Goal: Task Accomplishment & Management: Manage account settings

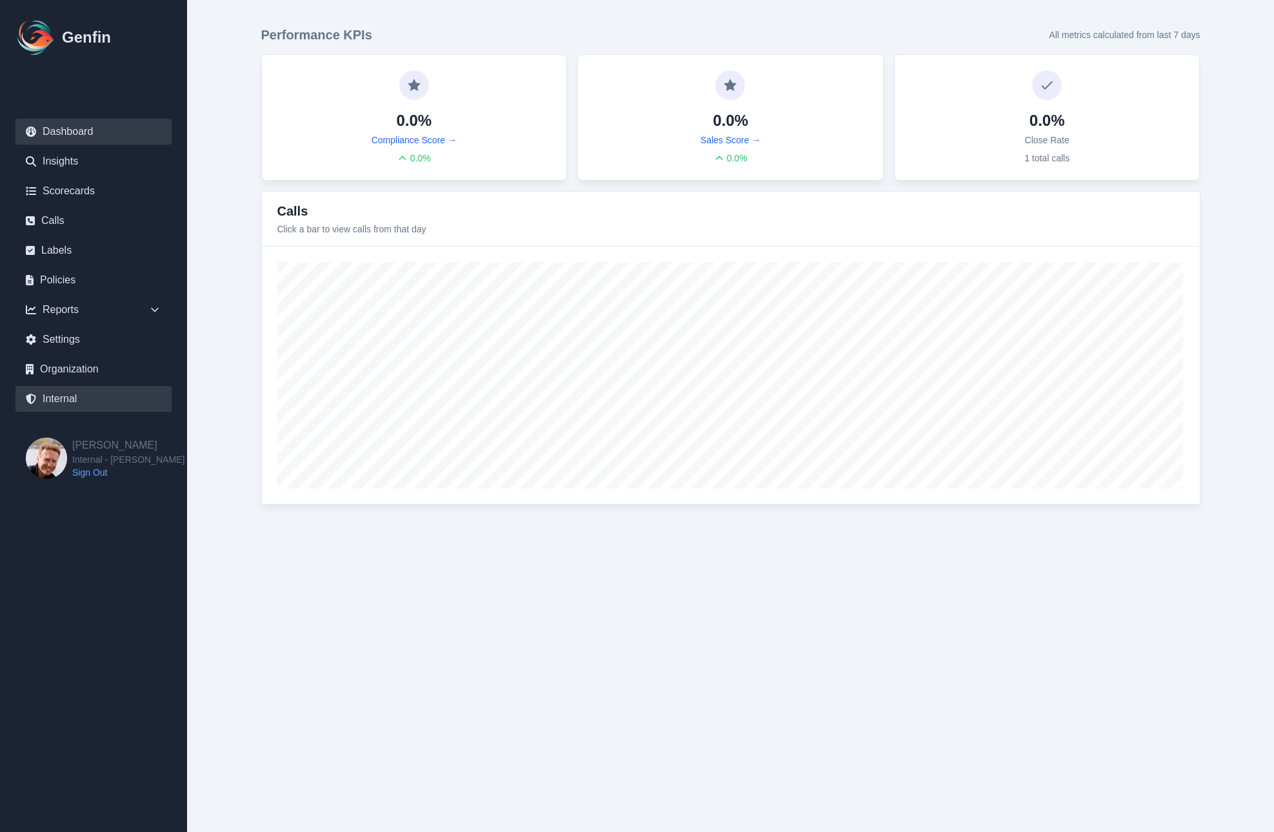
click at [63, 402] on link "Internal" at bounding box center [93, 399] width 156 height 26
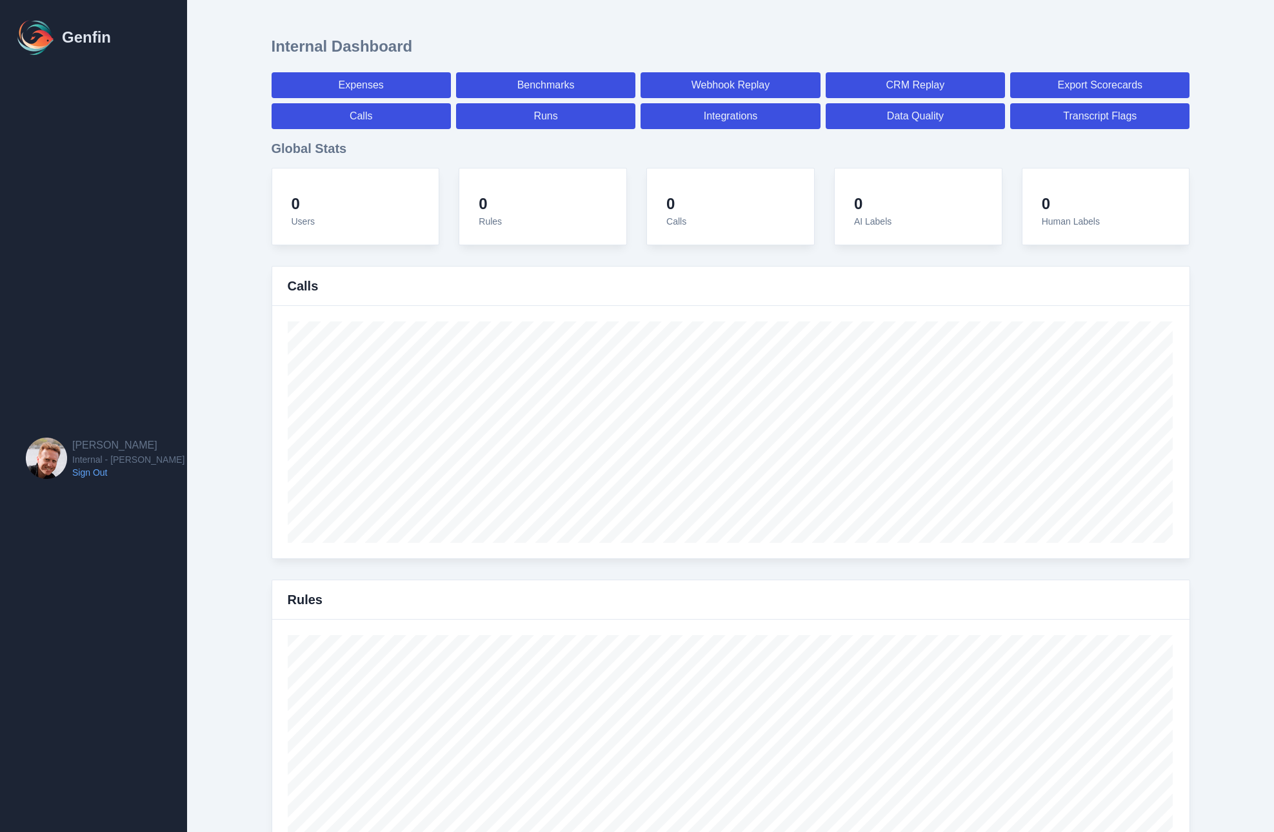
select select "paid"
select select "7"
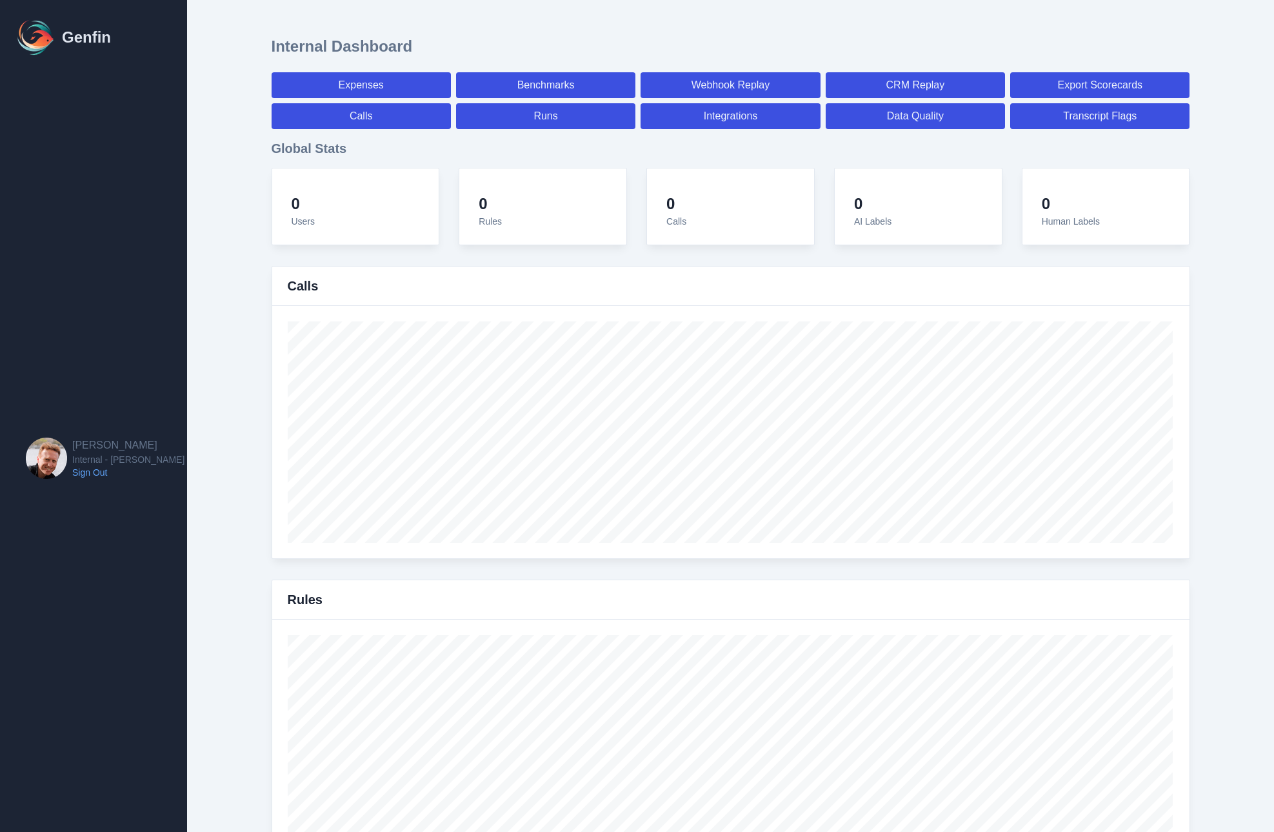
select select "paid"
select select "7"
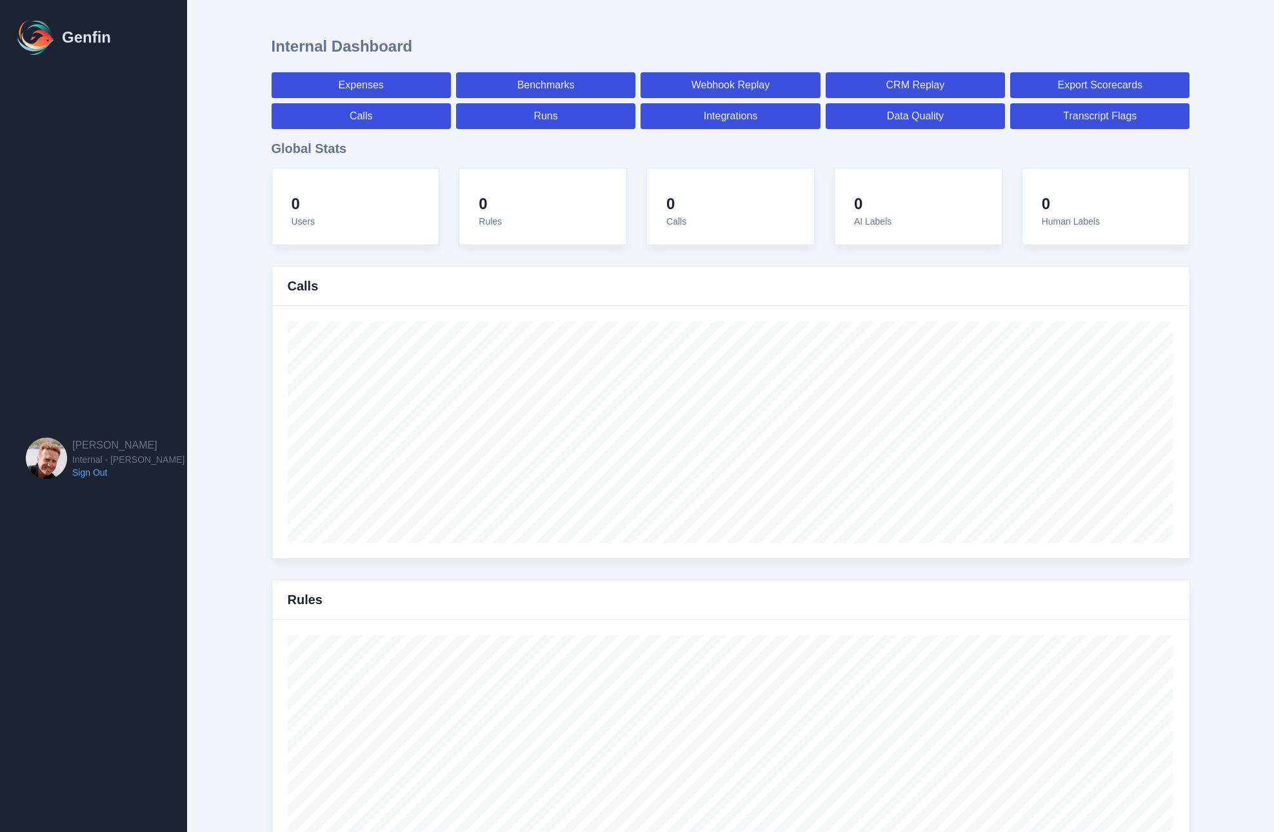
select select "7"
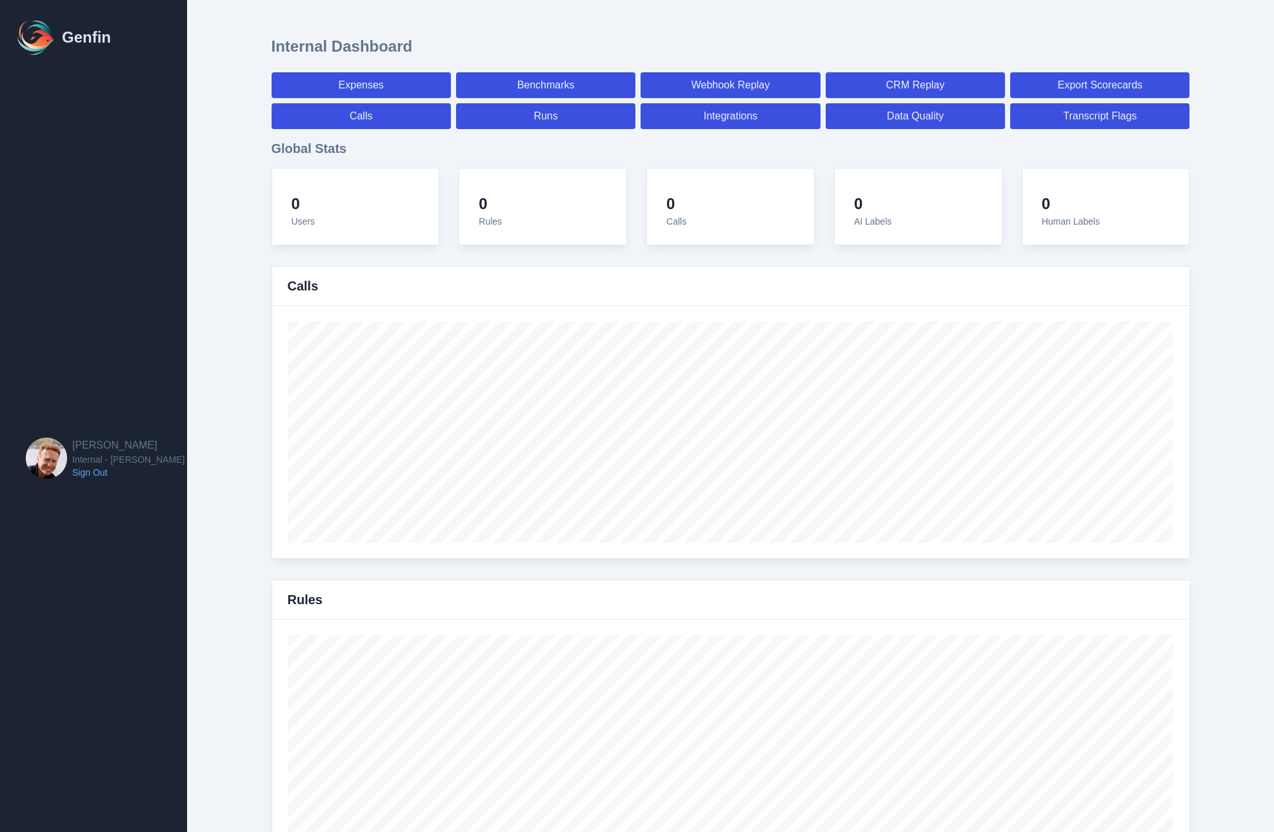
select select "7"
select select "paid"
select select "7"
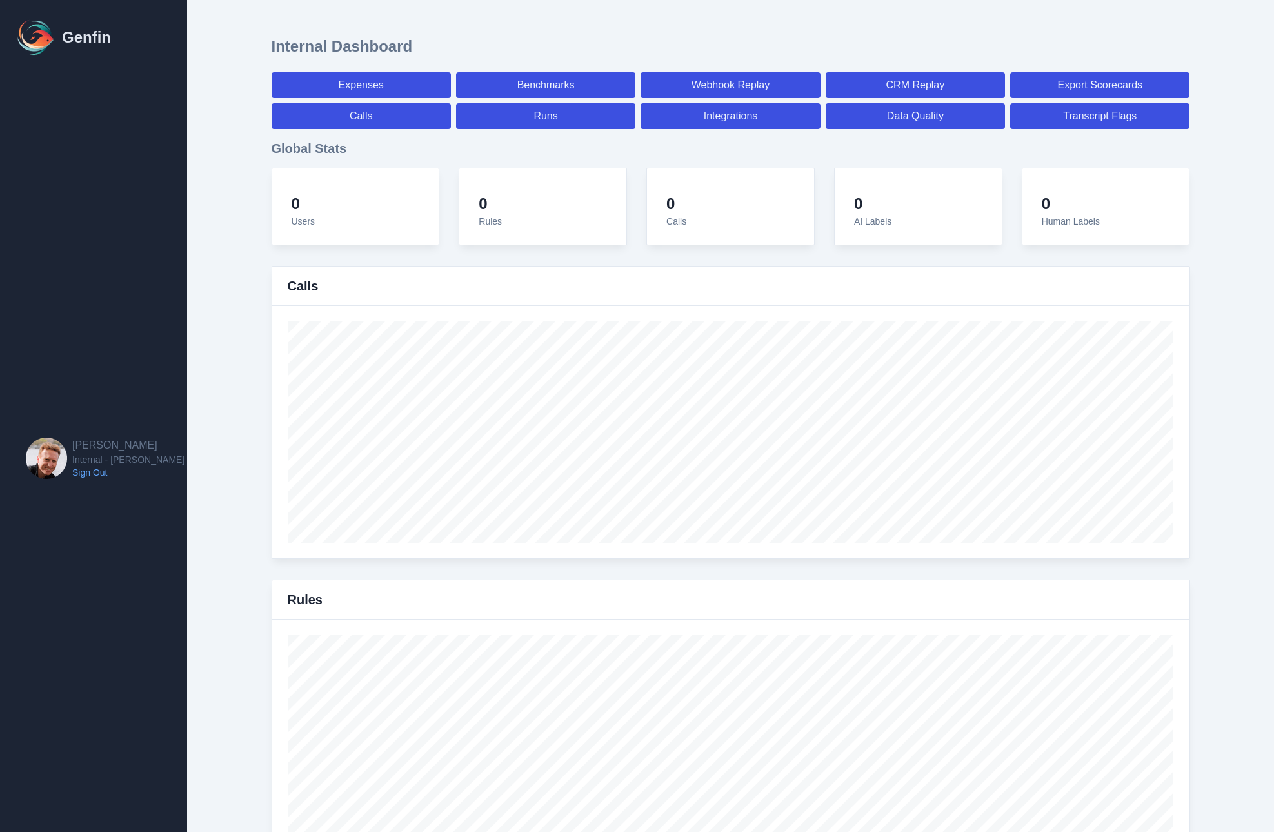
select select "7"
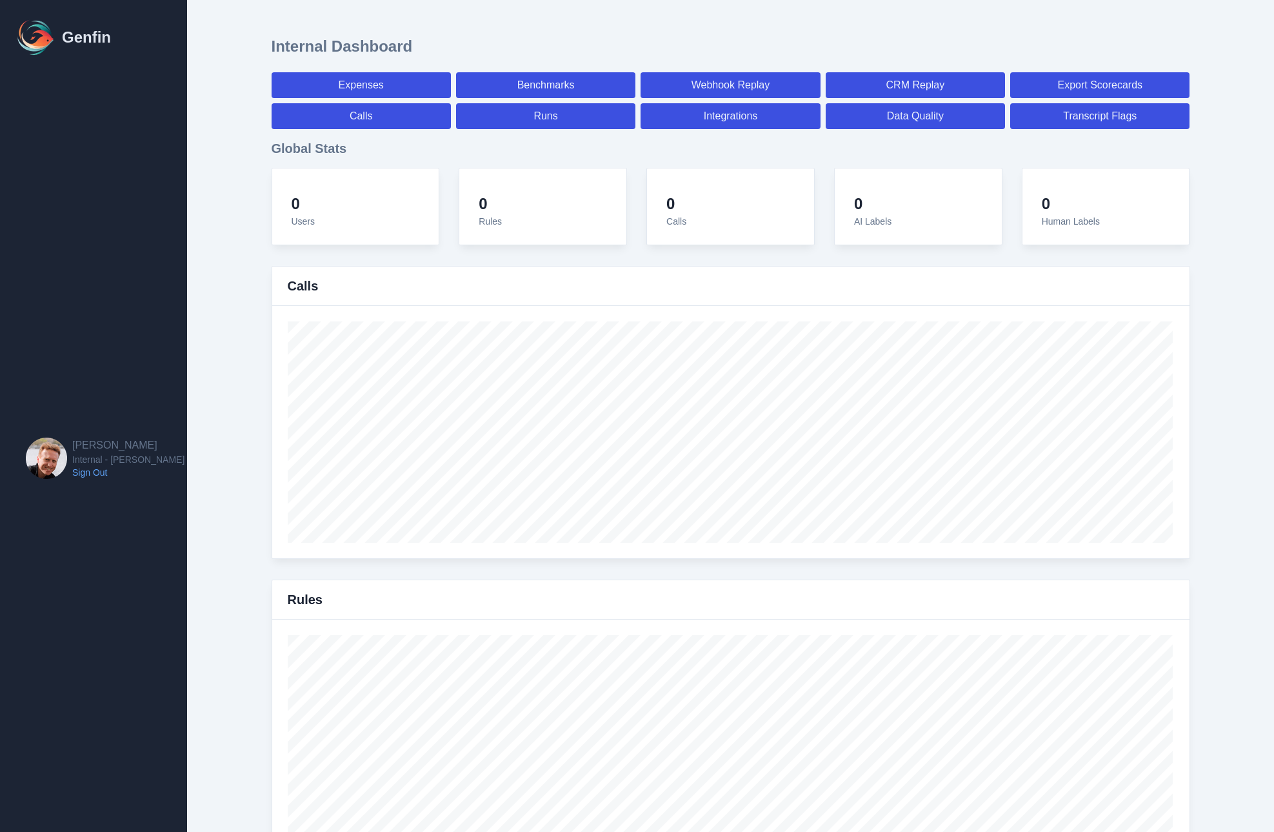
select select "7"
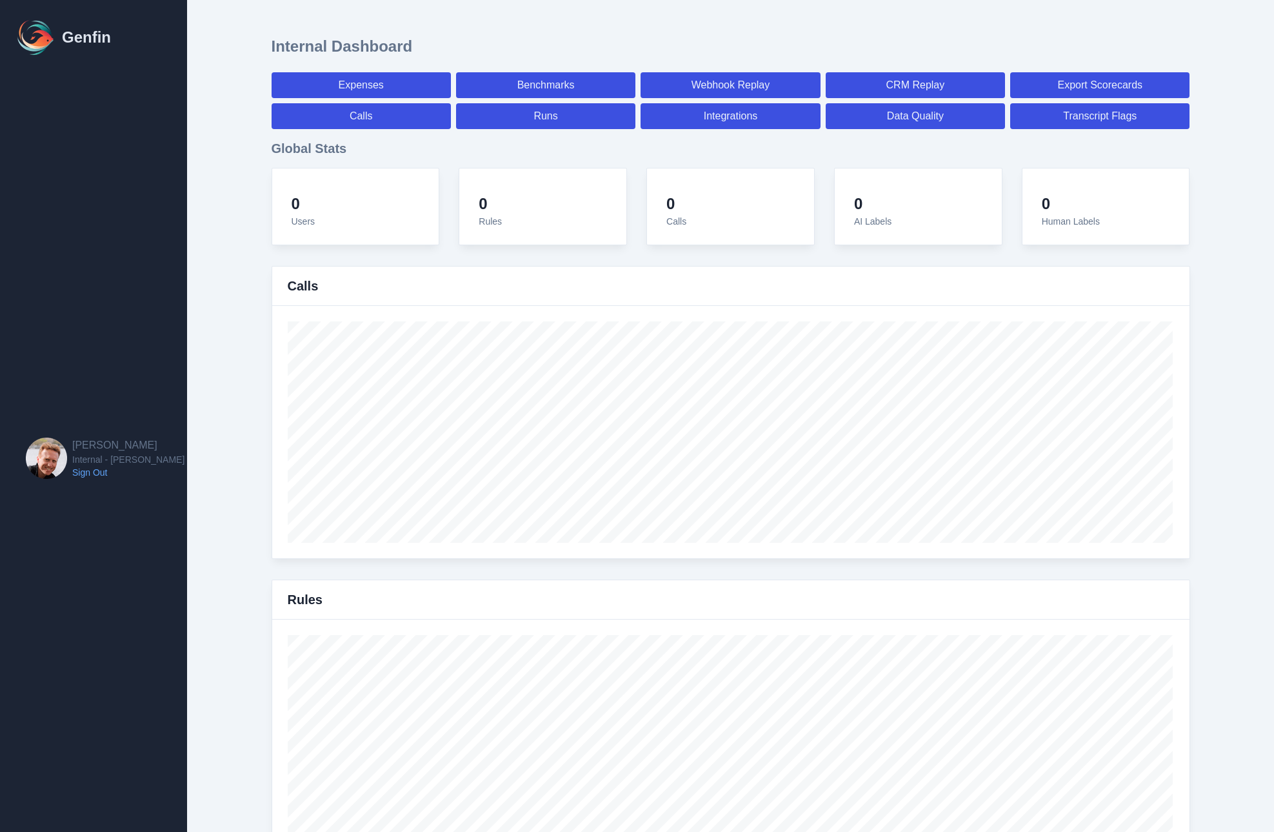
select select "7"
select select "paid"
select select "7"
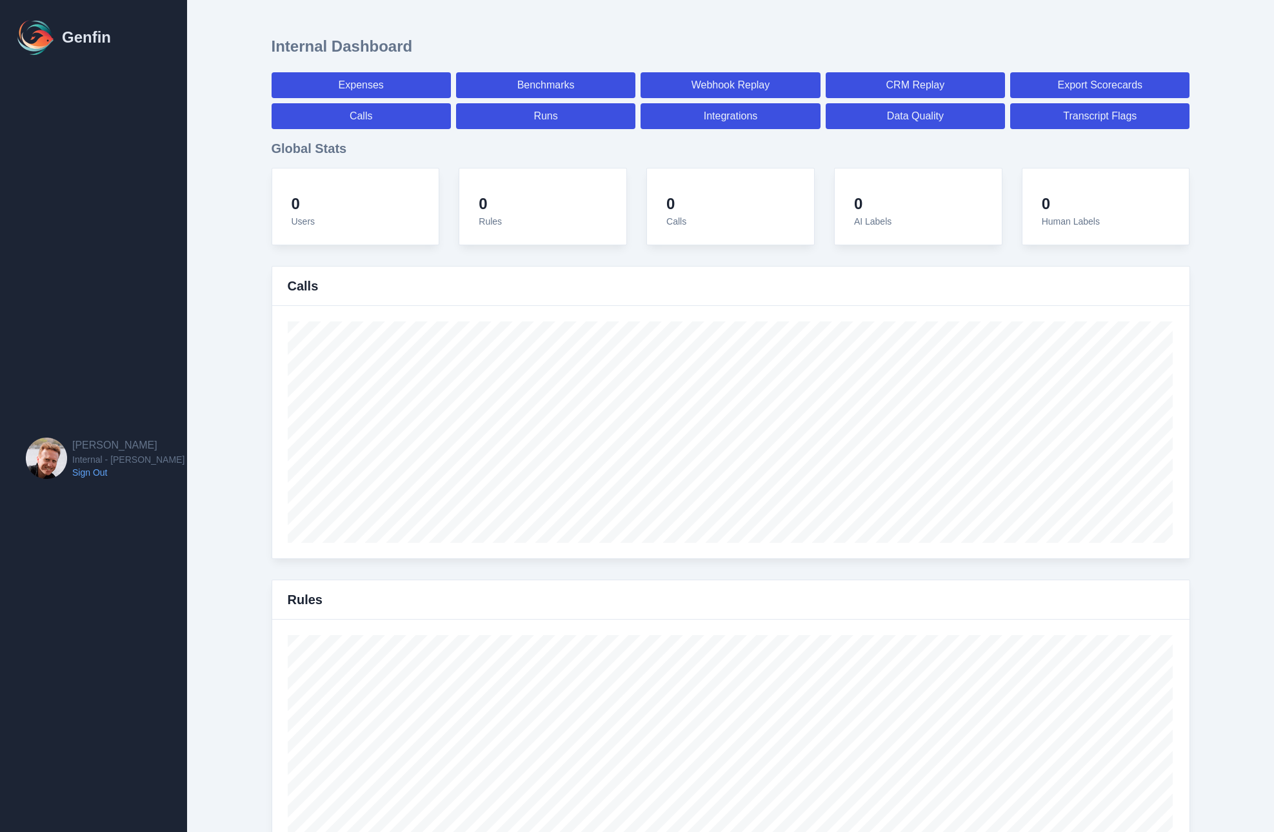
select select "7"
select select "paid"
select select "7"
select select "paid"
select select "7"
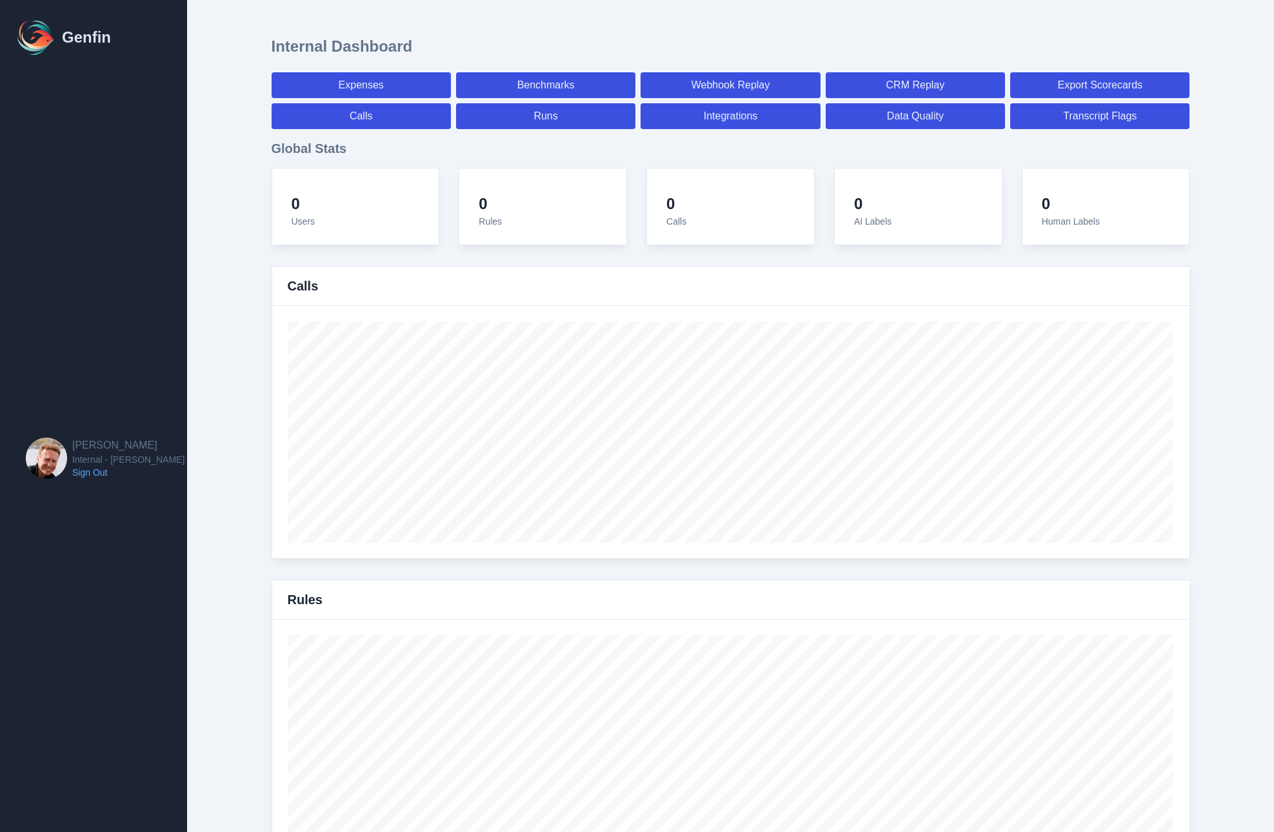
select select "7"
select select "paid"
select select "7"
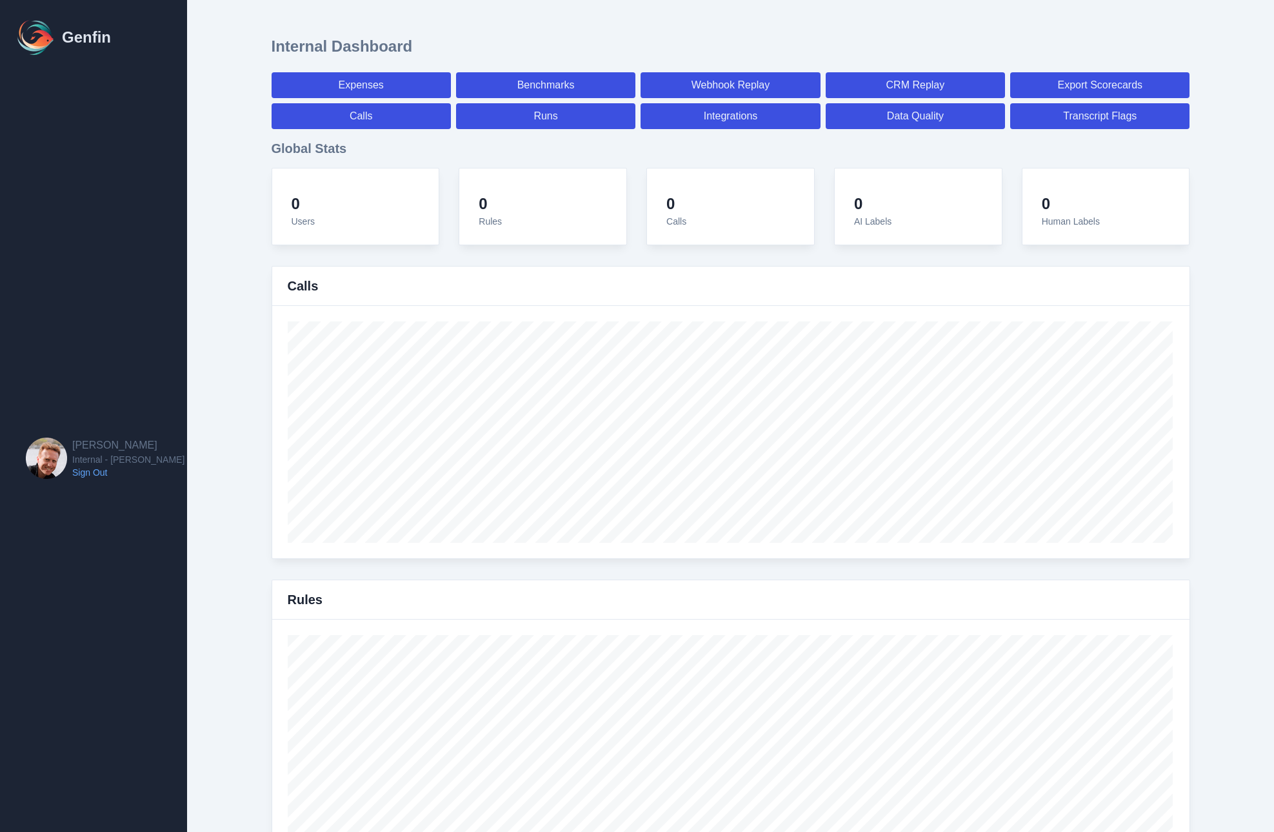
select select "7"
select select "paid"
select select "7"
select select "paid"
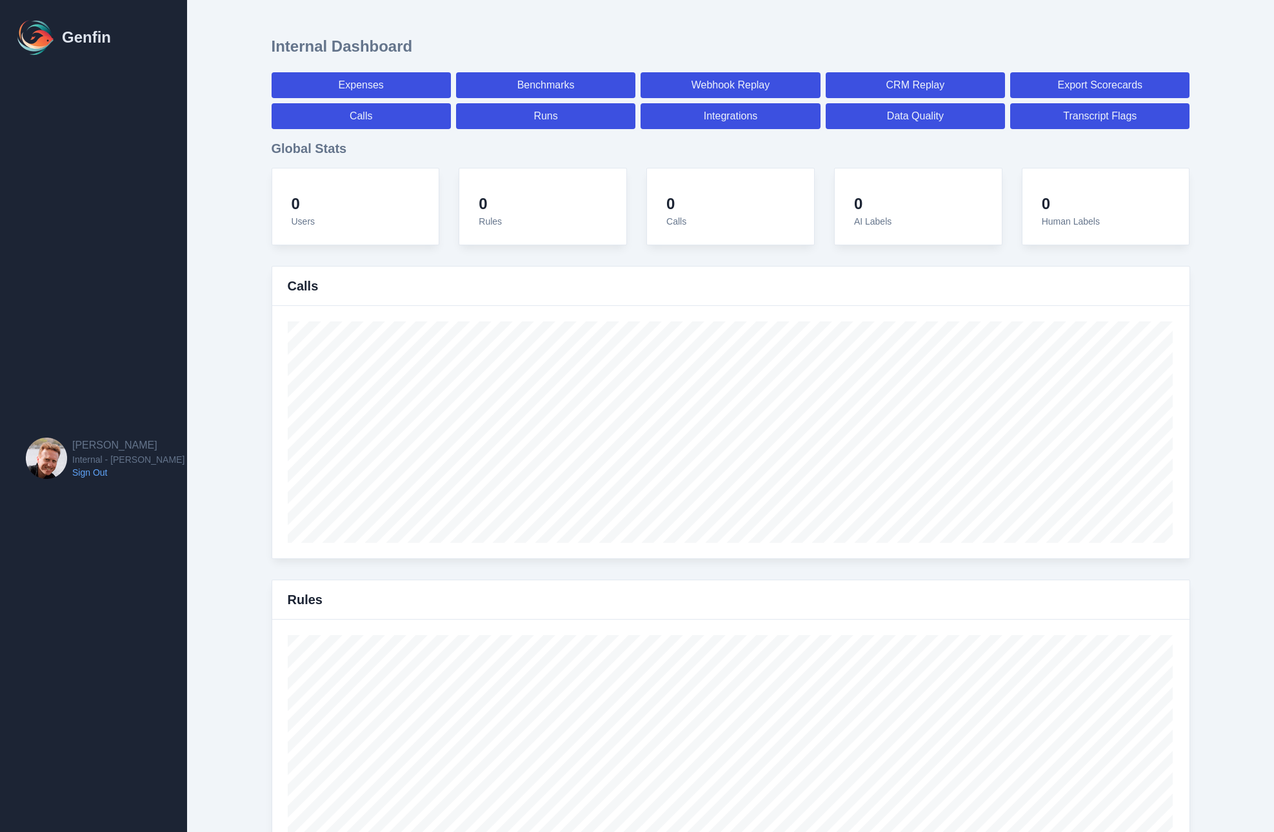
select select "7"
select select "paid"
select select "7"
select select "paid"
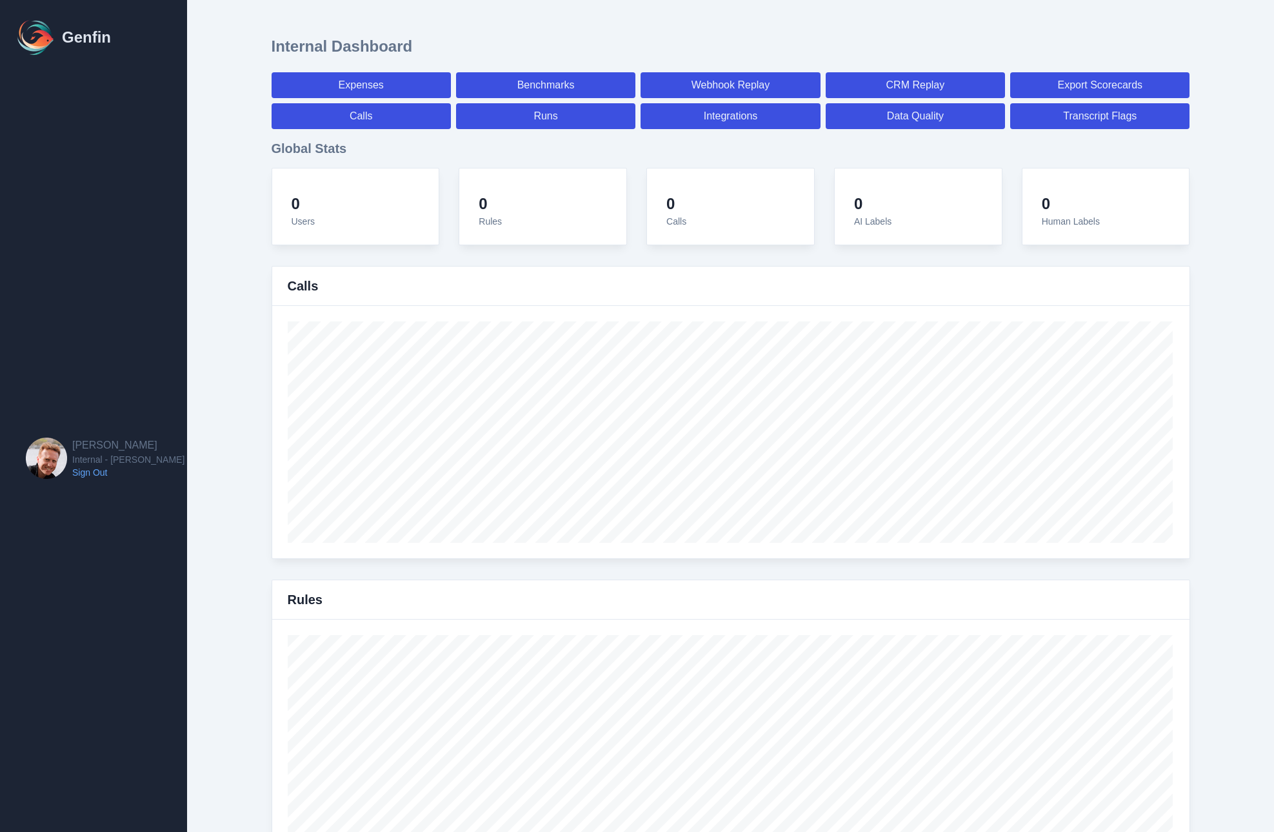
select select "7"
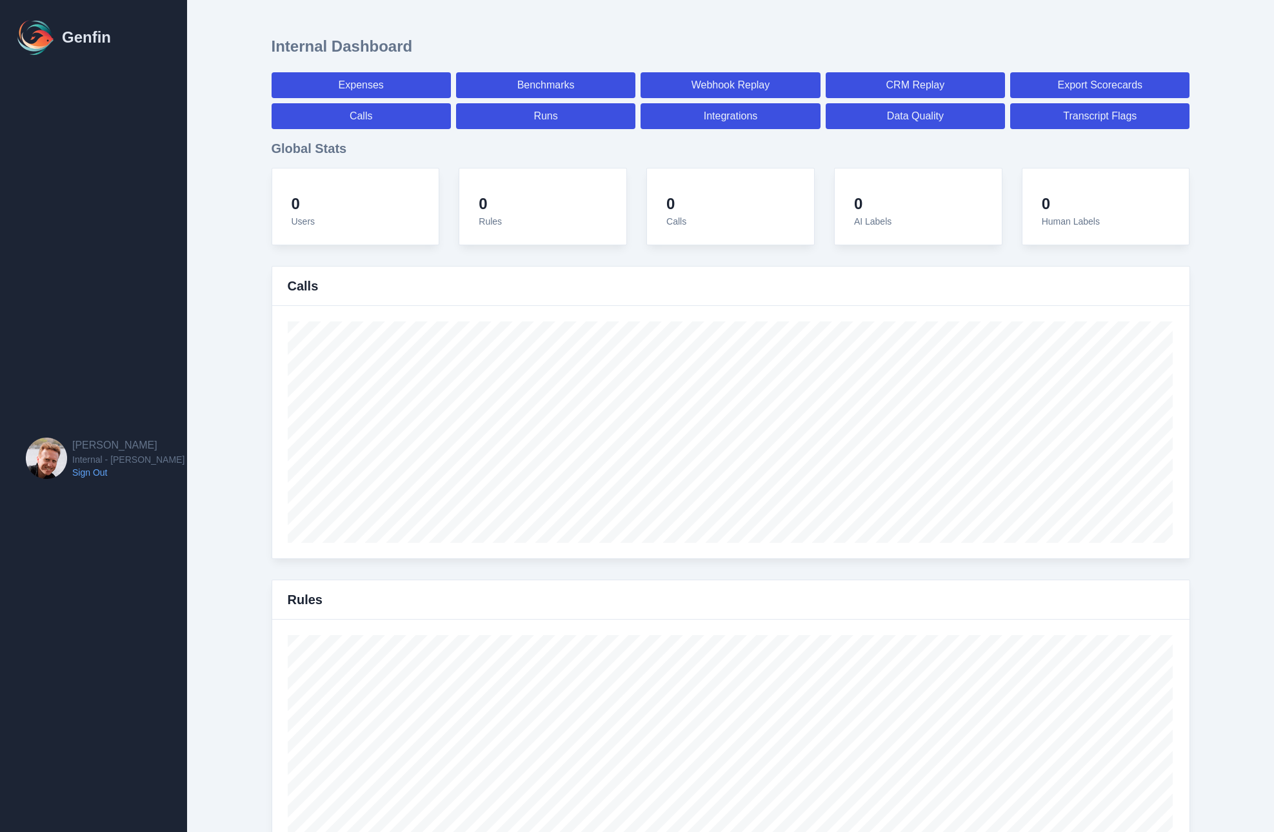
select select "7"
select select "paid"
select select "7"
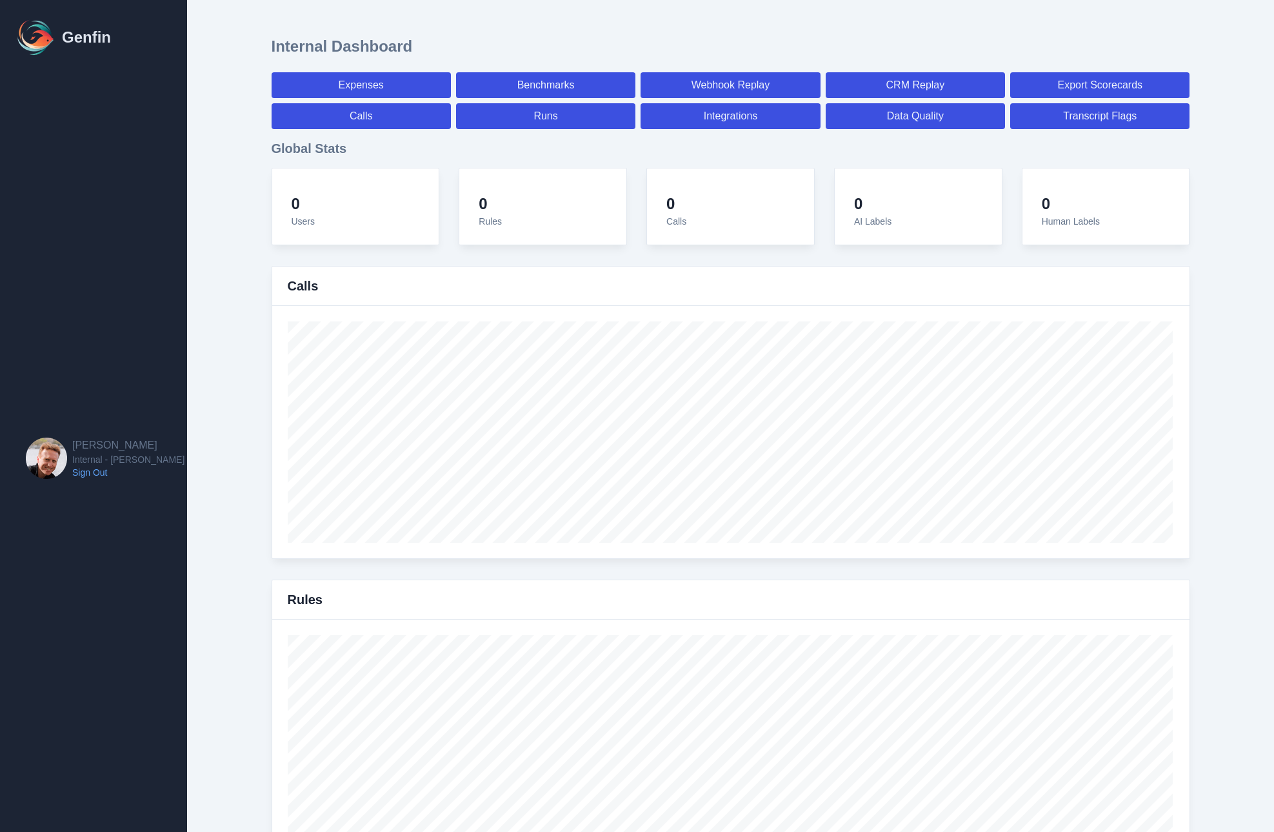
select select "7"
select select "paid"
select select "7"
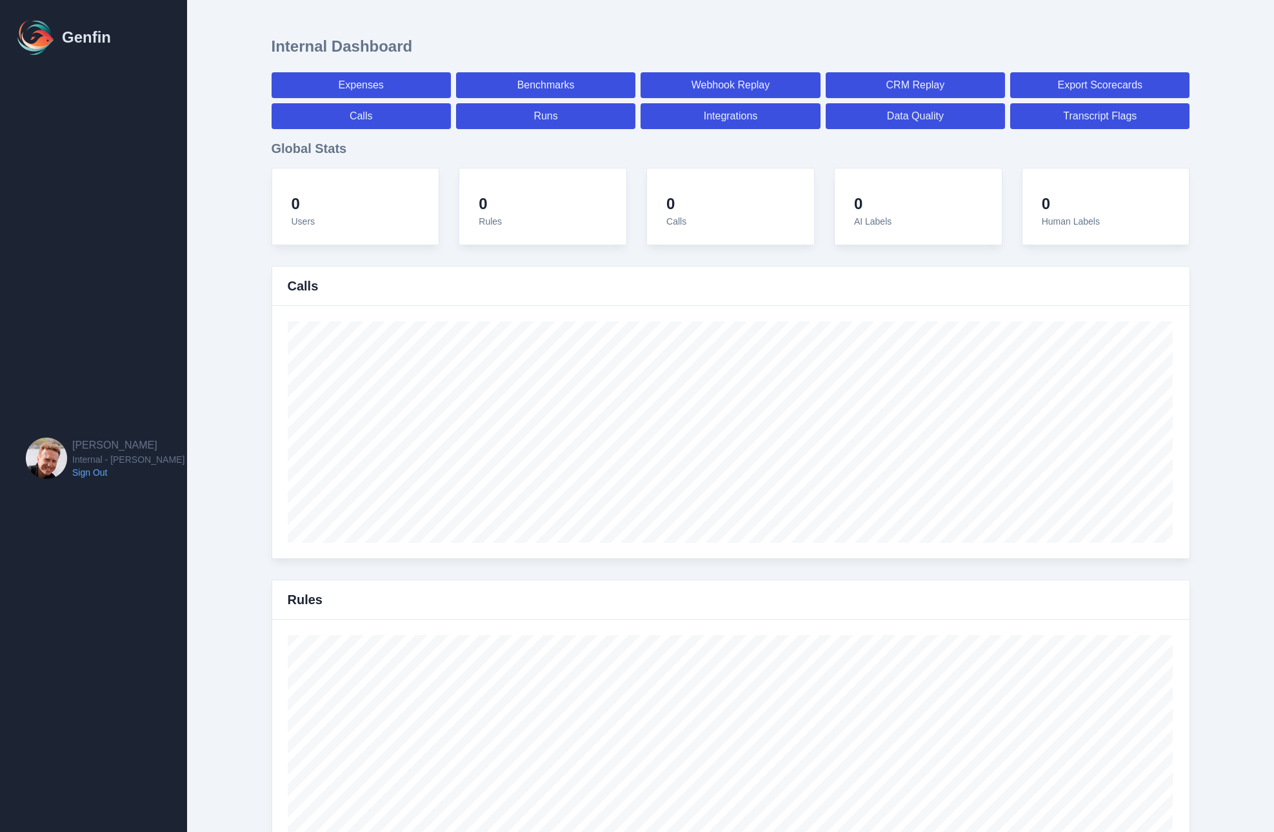
select select "7"
select select "paid"
select select "7"
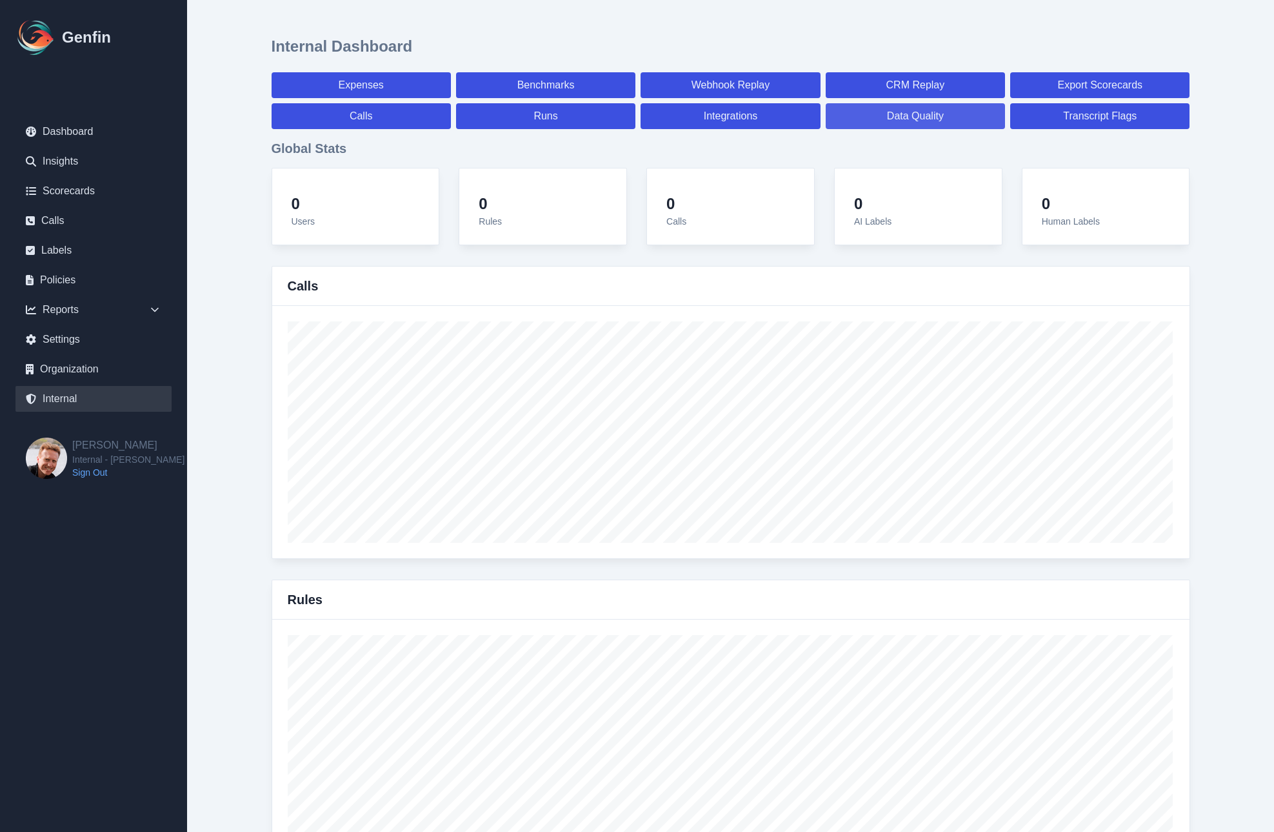
click at [892, 112] on link "Data Quality" at bounding box center [915, 116] width 179 height 26
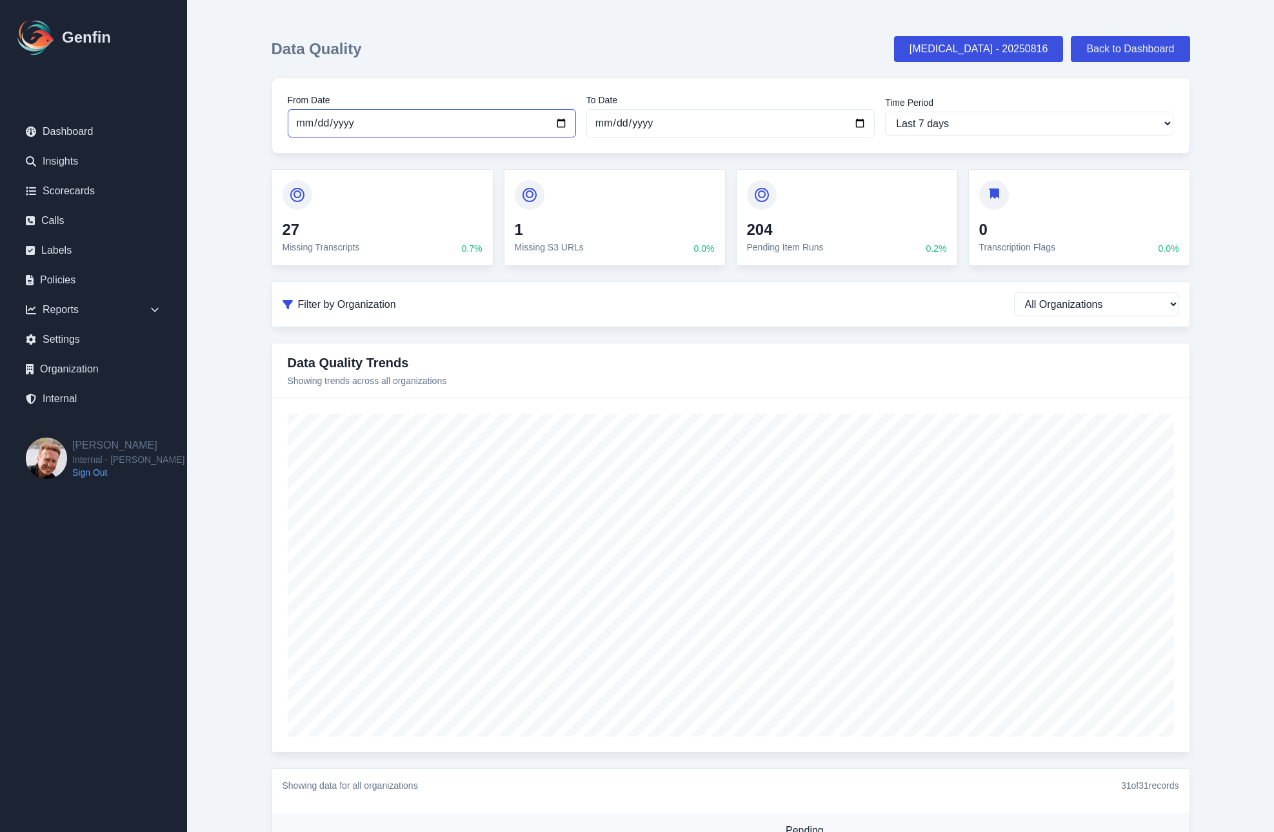
click at [315, 125] on input "2025-09-12" at bounding box center [432, 123] width 288 height 28
type input "2025-09-13"
select select "custom"
type input "2025-09-17"
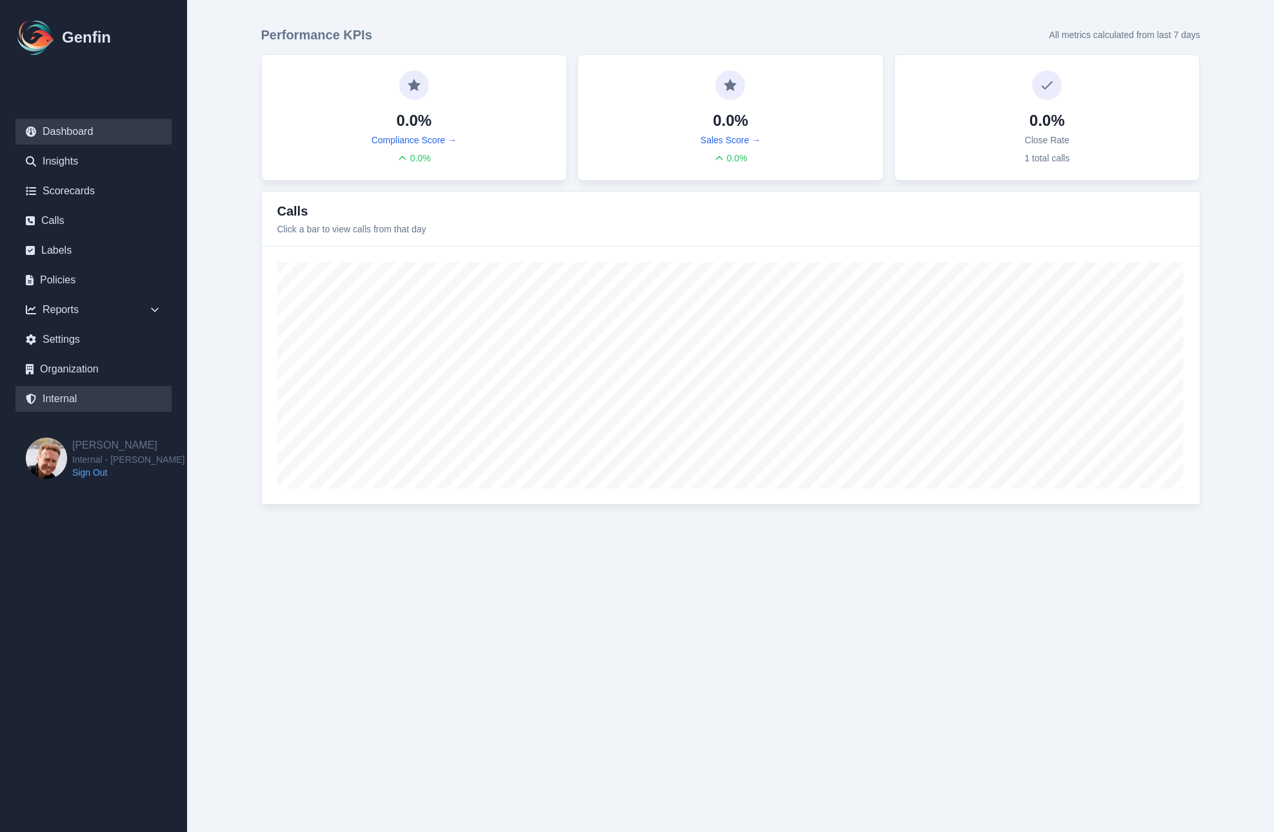
click at [51, 403] on link "Internal" at bounding box center [93, 399] width 156 height 26
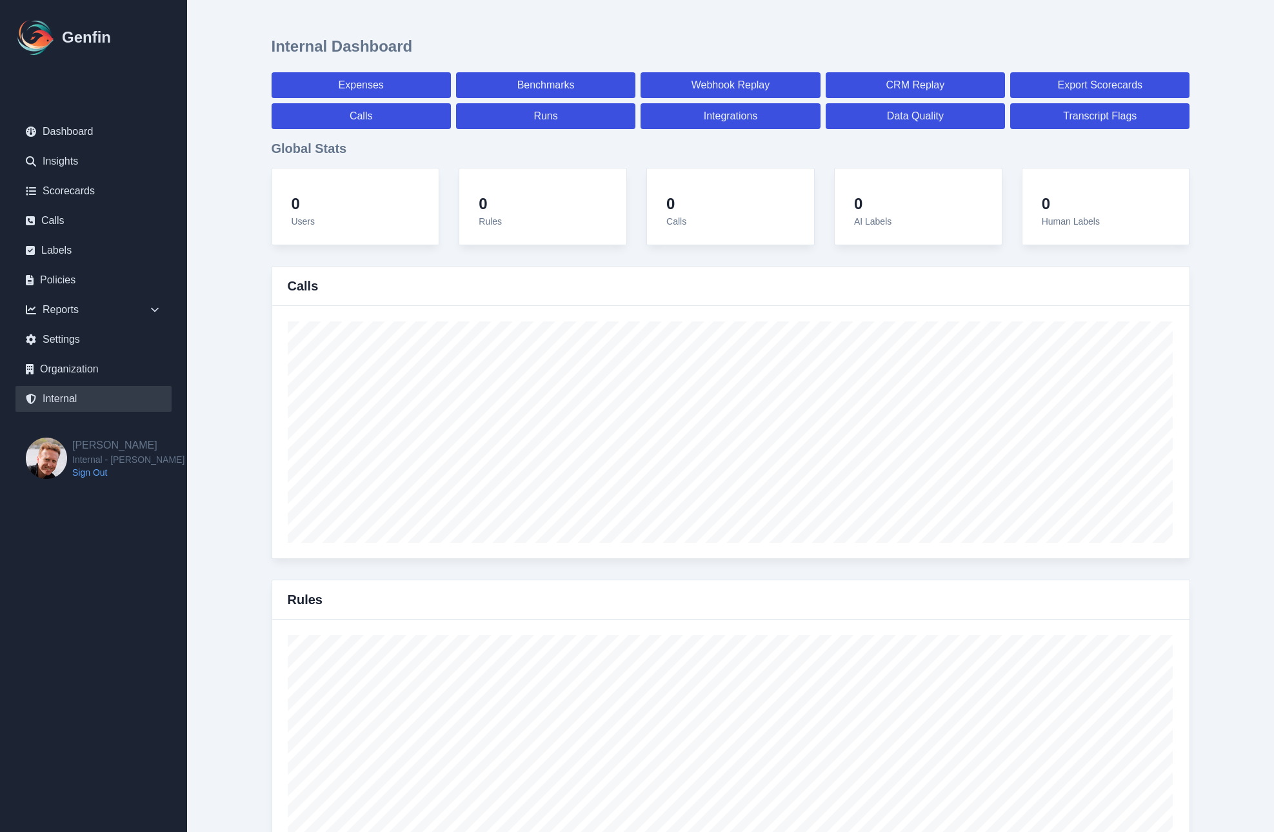
select select "paid"
select select "7"
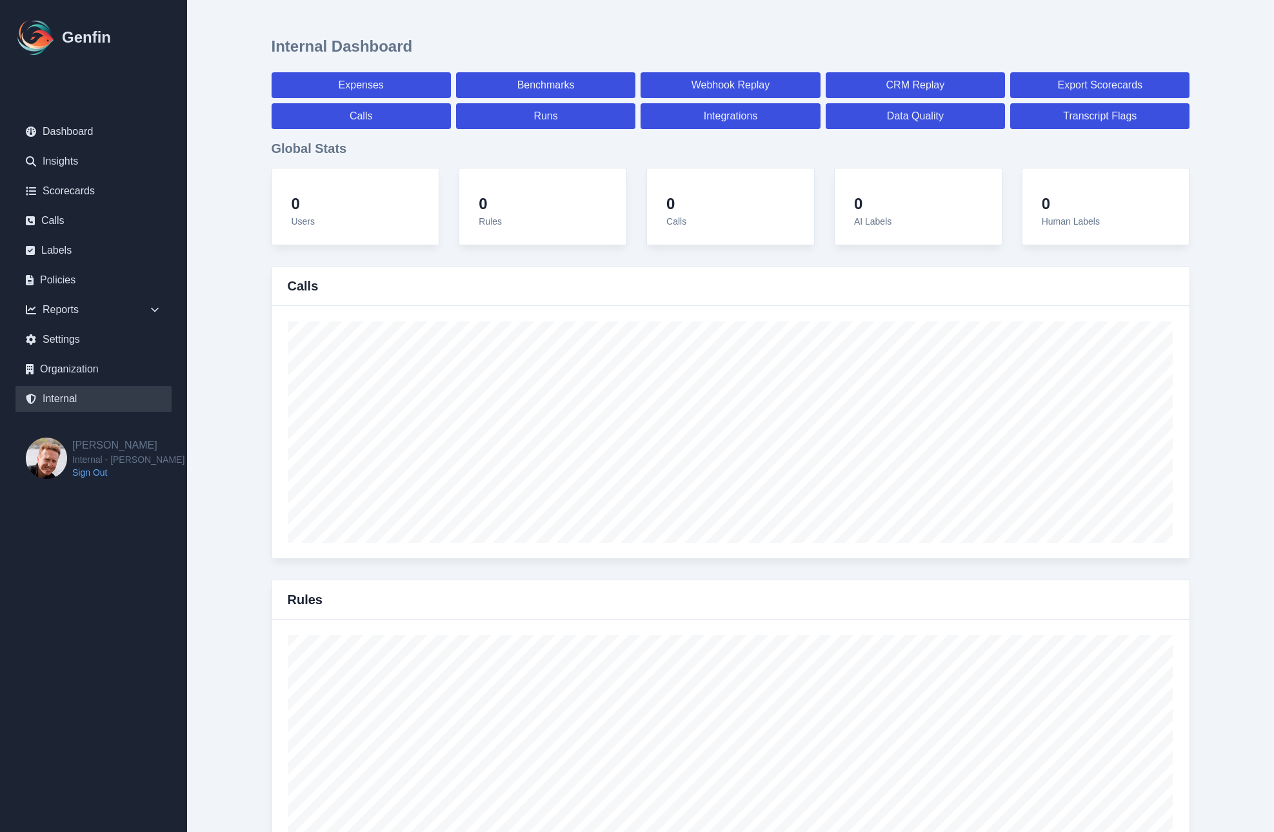
select select "paid"
select select "7"
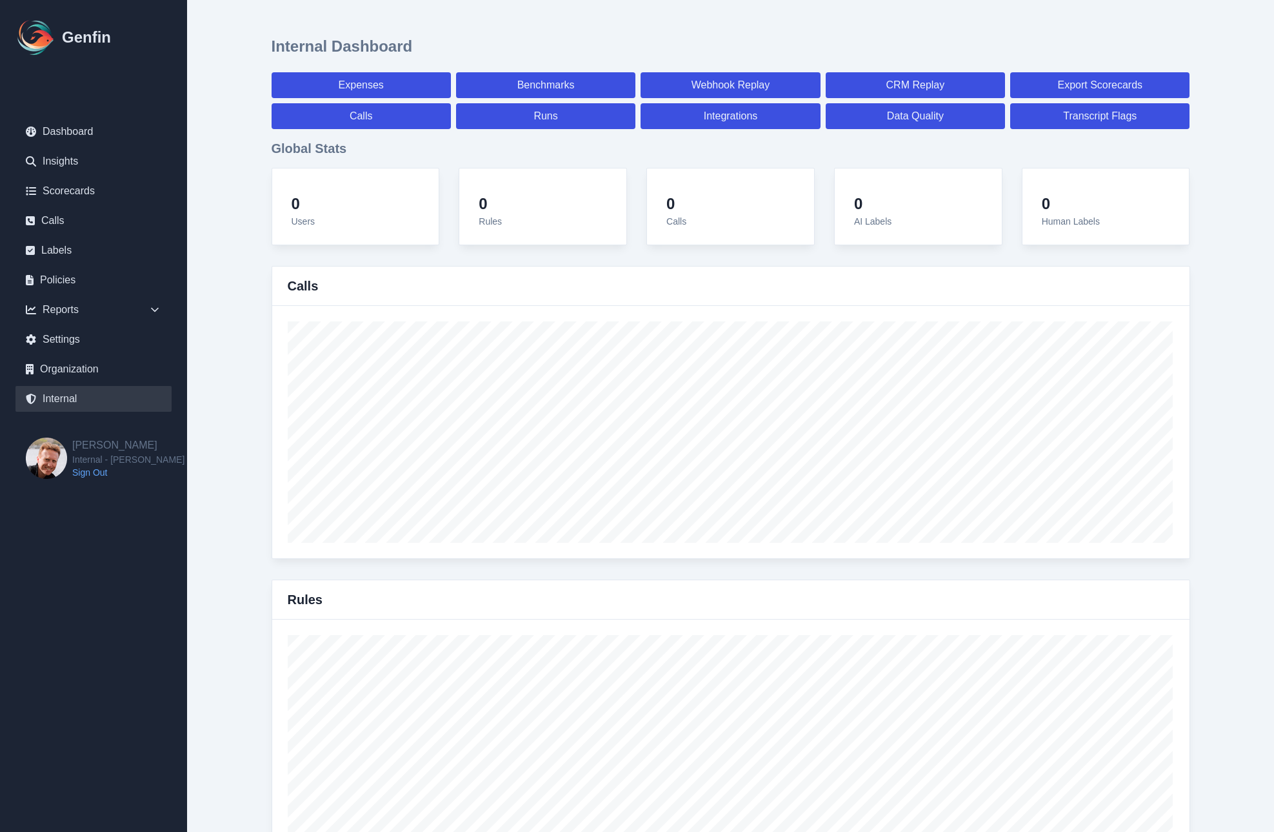
select select "7"
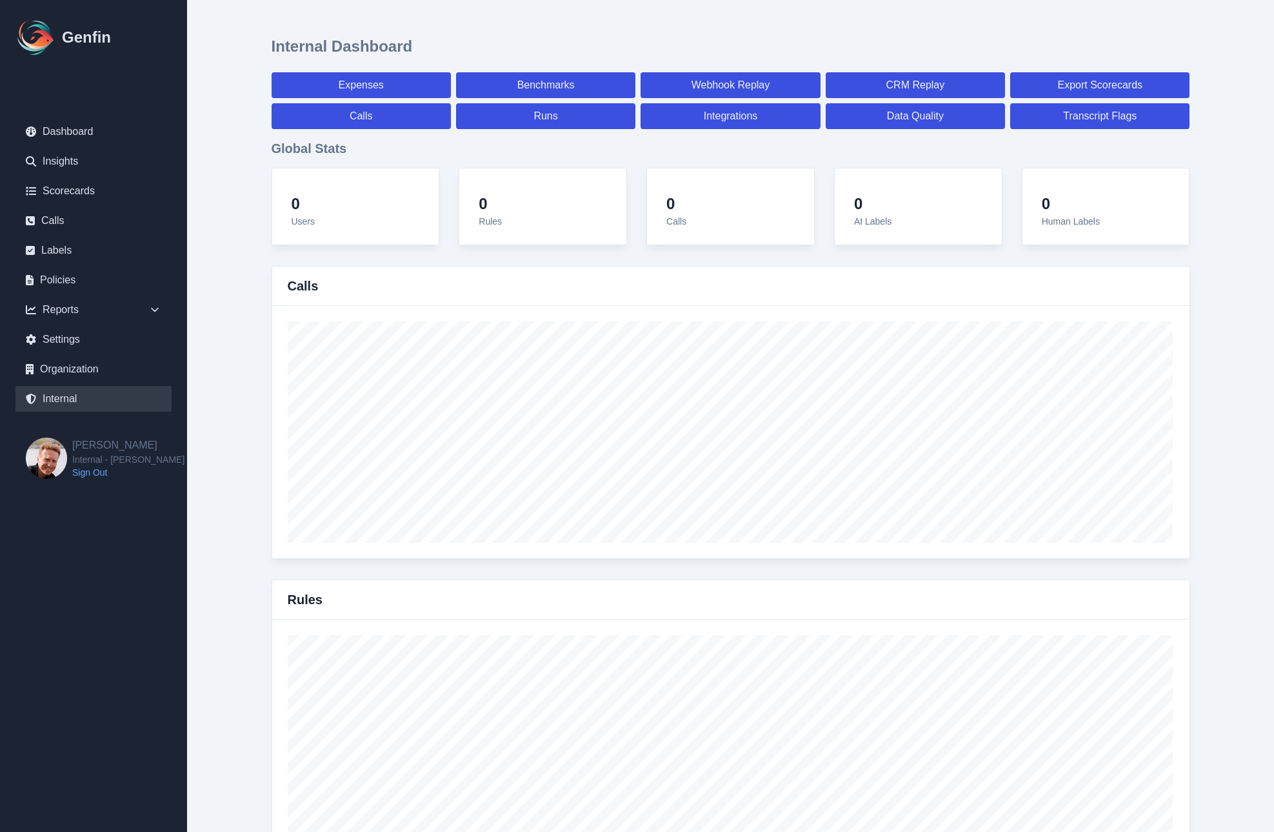
select select "7"
select select "paid"
select select "7"
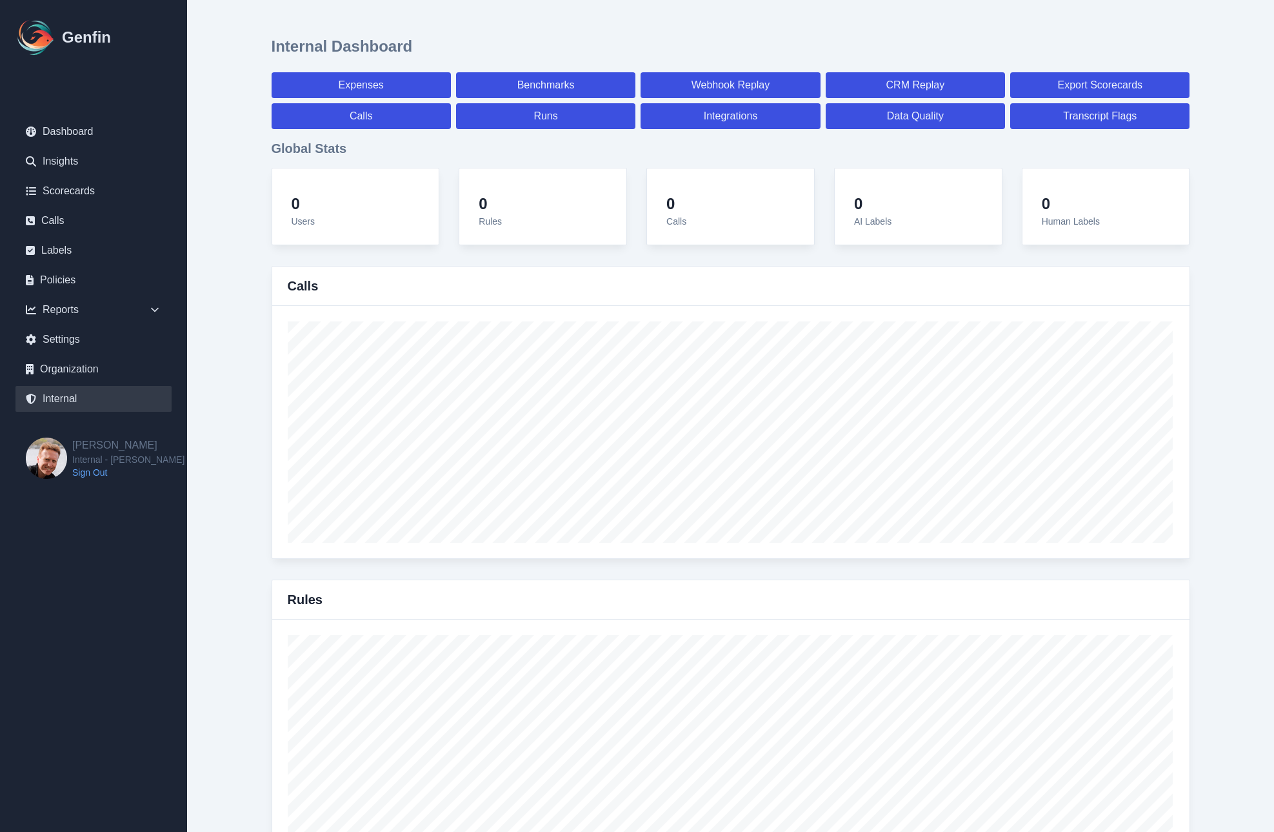
select select "7"
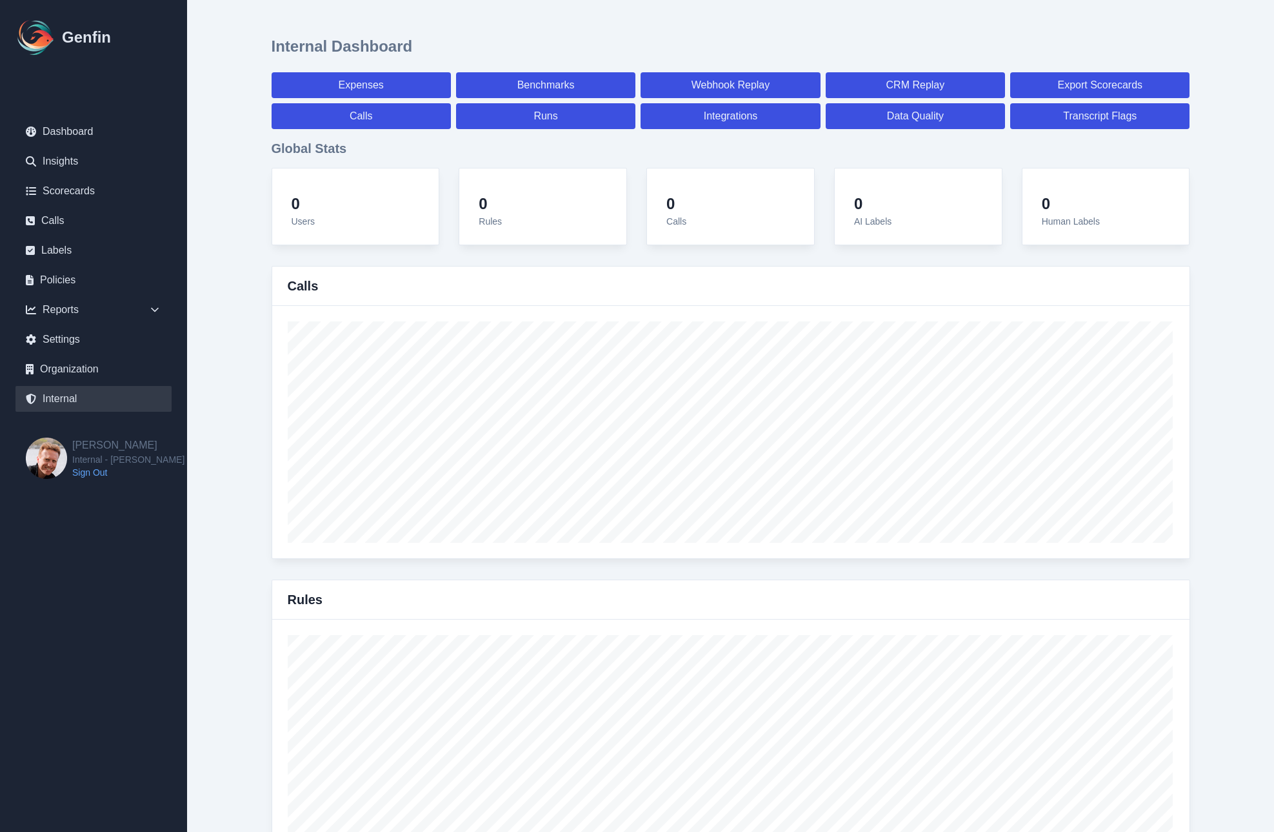
select select "7"
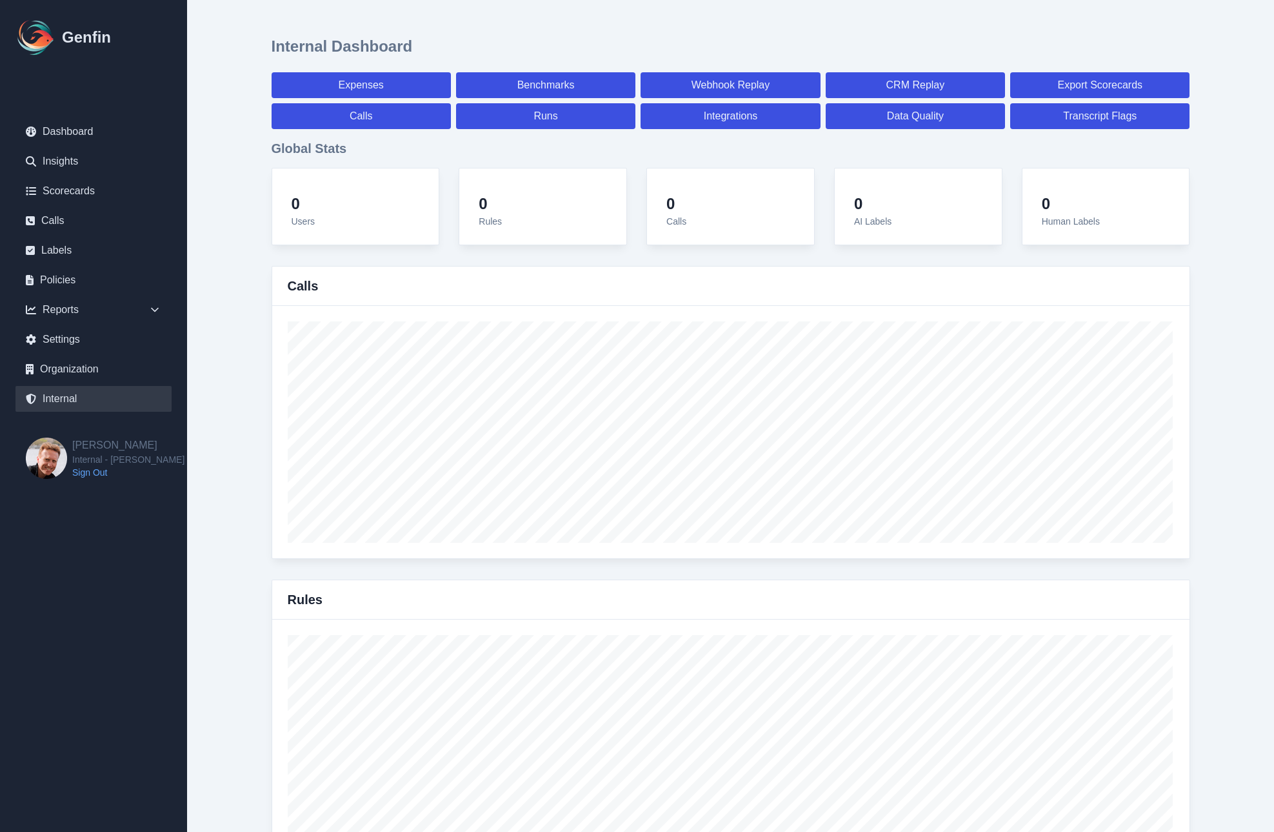
select select "7"
select select "paid"
select select "7"
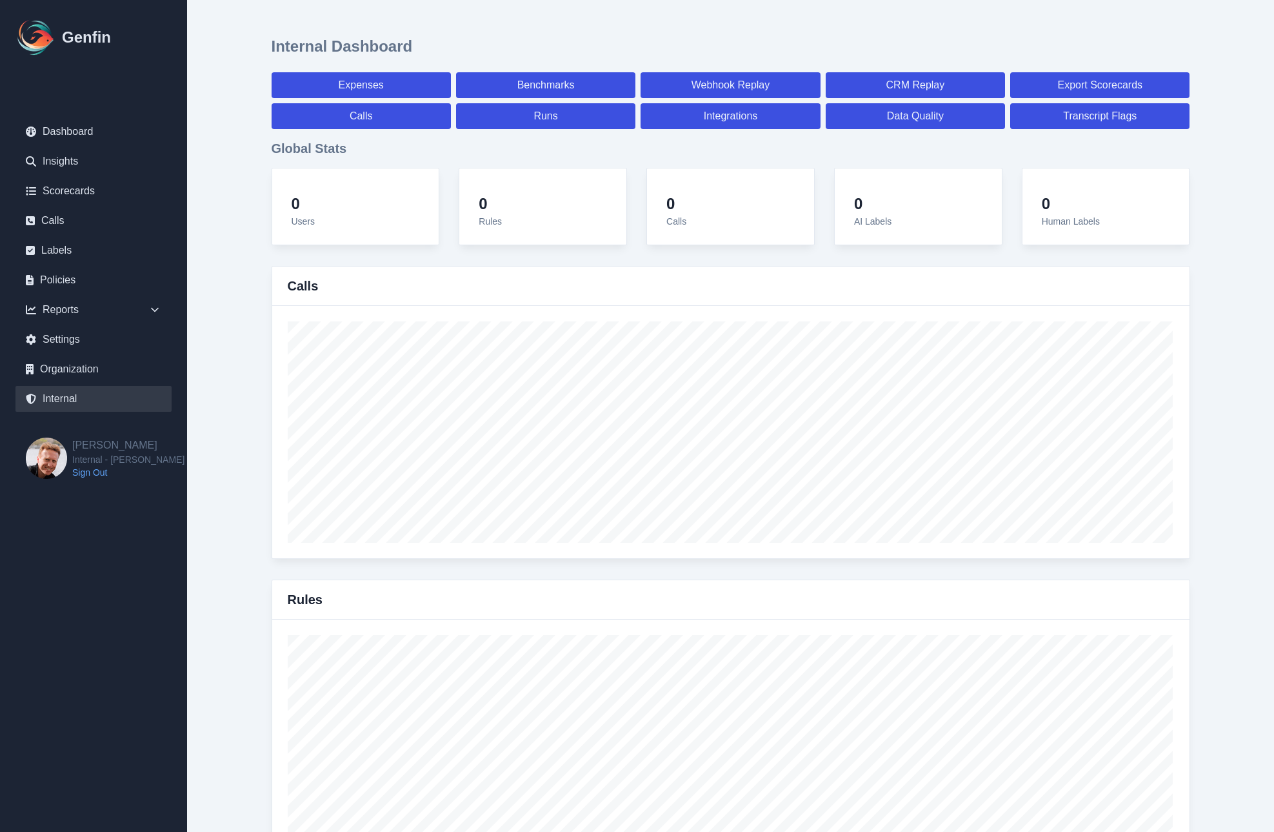
select select "7"
select select "paid"
select select "7"
select select "paid"
select select "7"
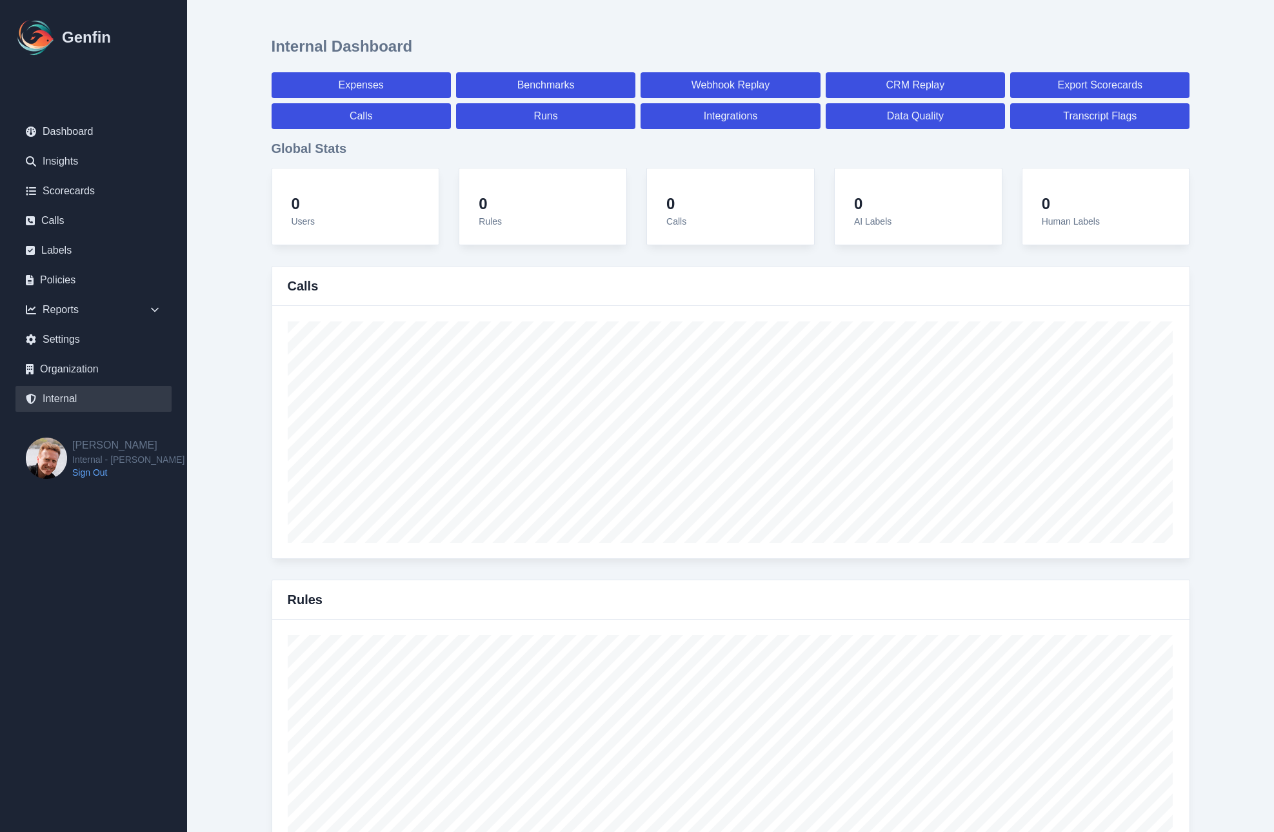
select select "7"
select select "paid"
select select "7"
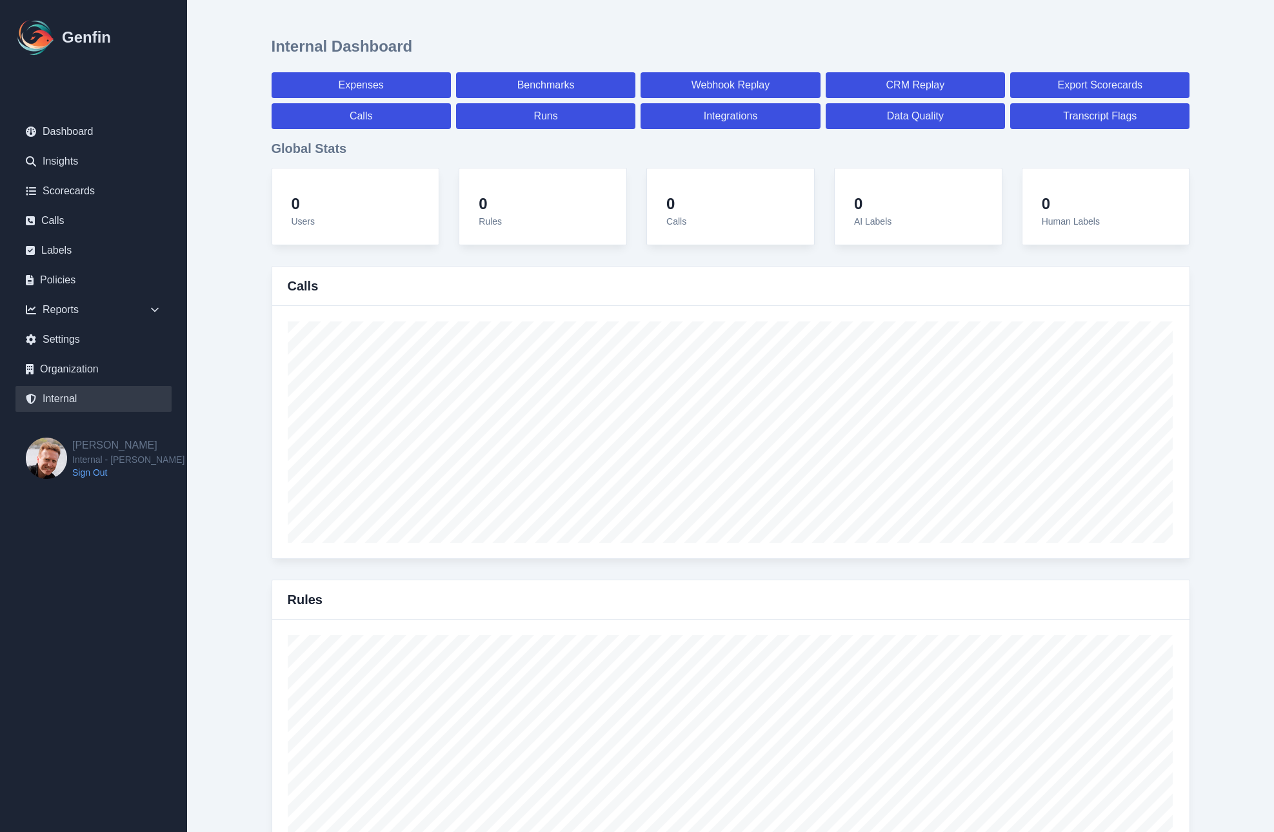
select select "7"
select select "paid"
select select "7"
select select "paid"
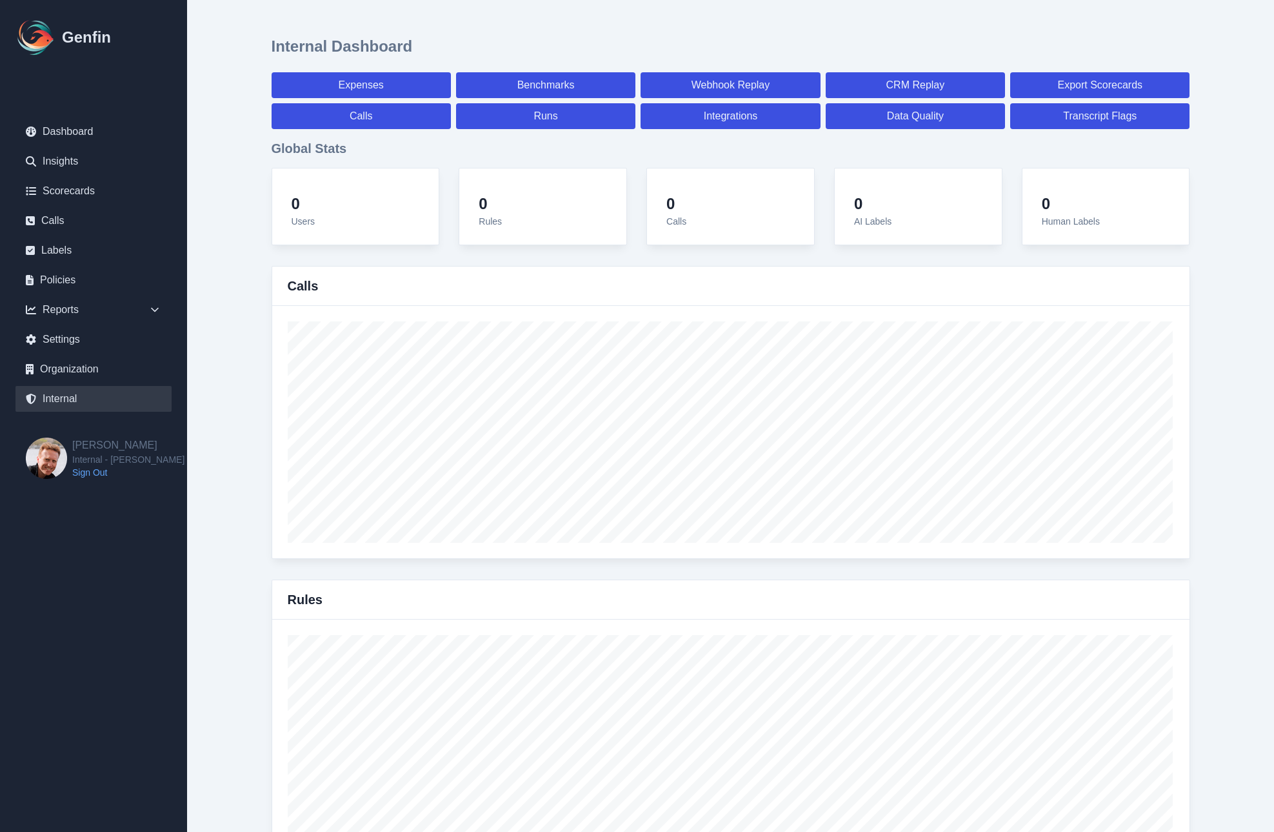
select select "7"
select select "paid"
select select "7"
select select "paid"
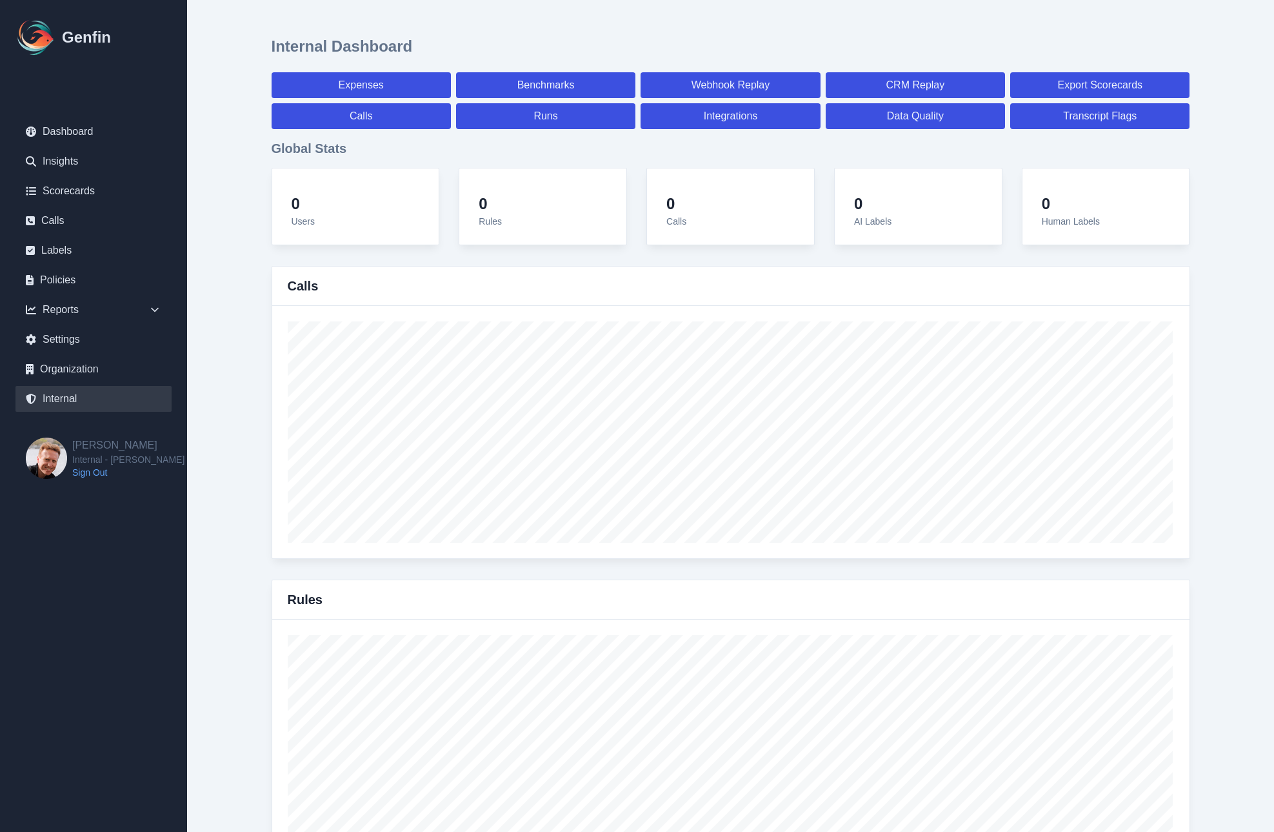
select select "7"
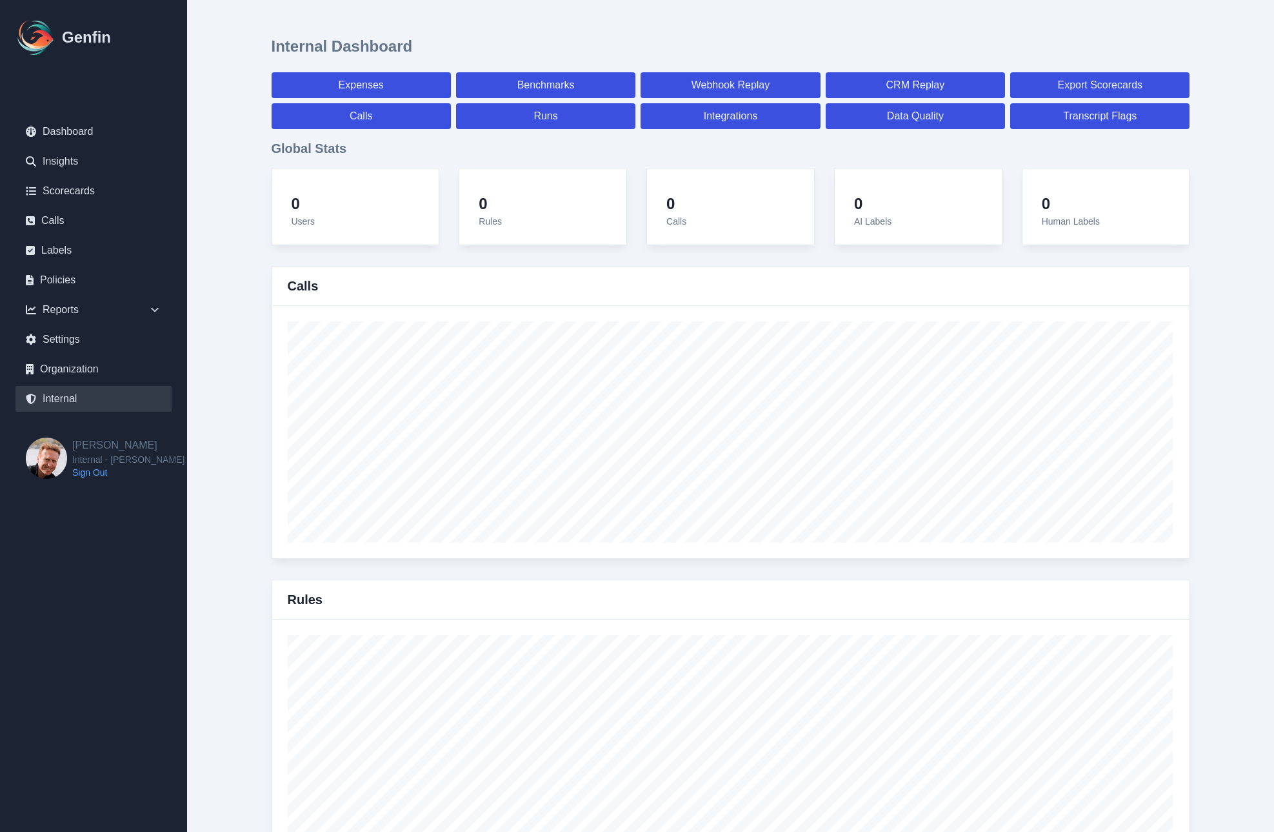
select select "7"
select select "paid"
select select "7"
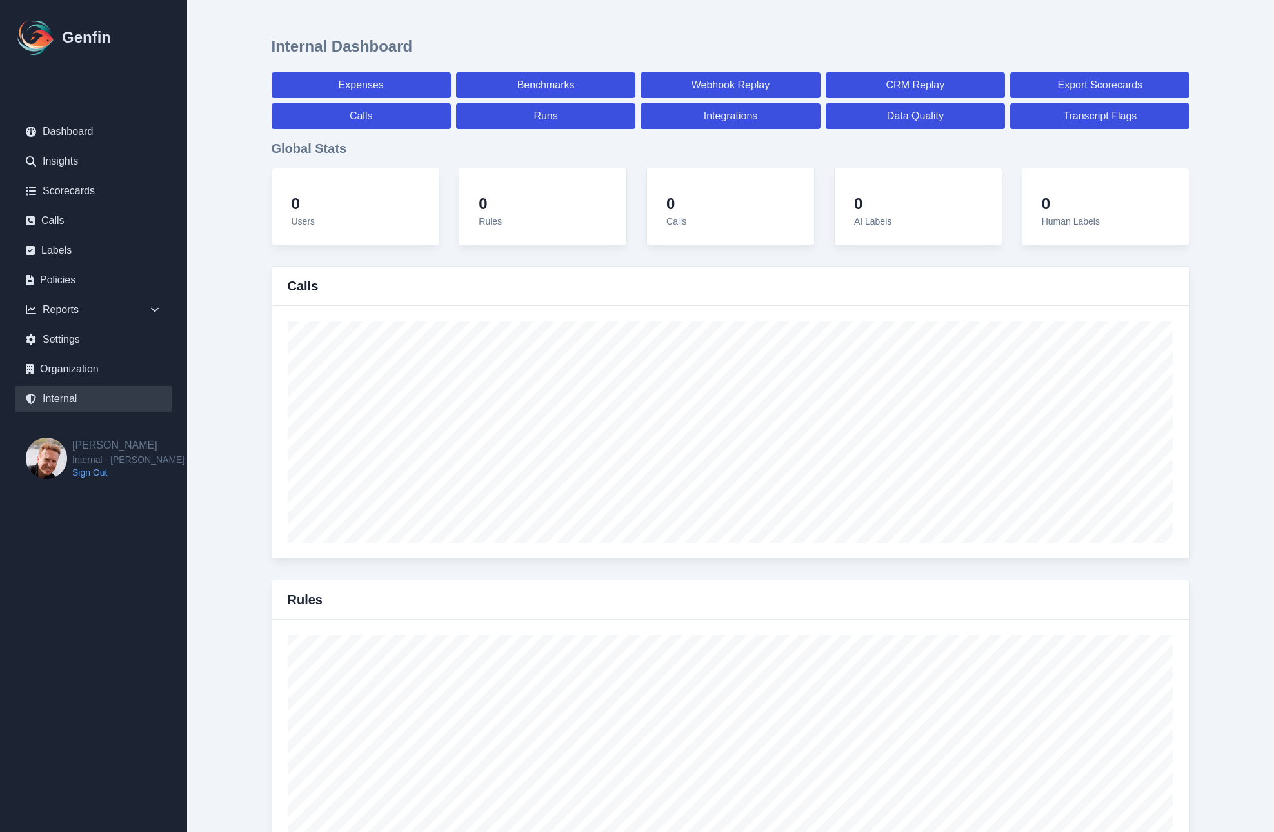
select select "7"
select select "paid"
select select "7"
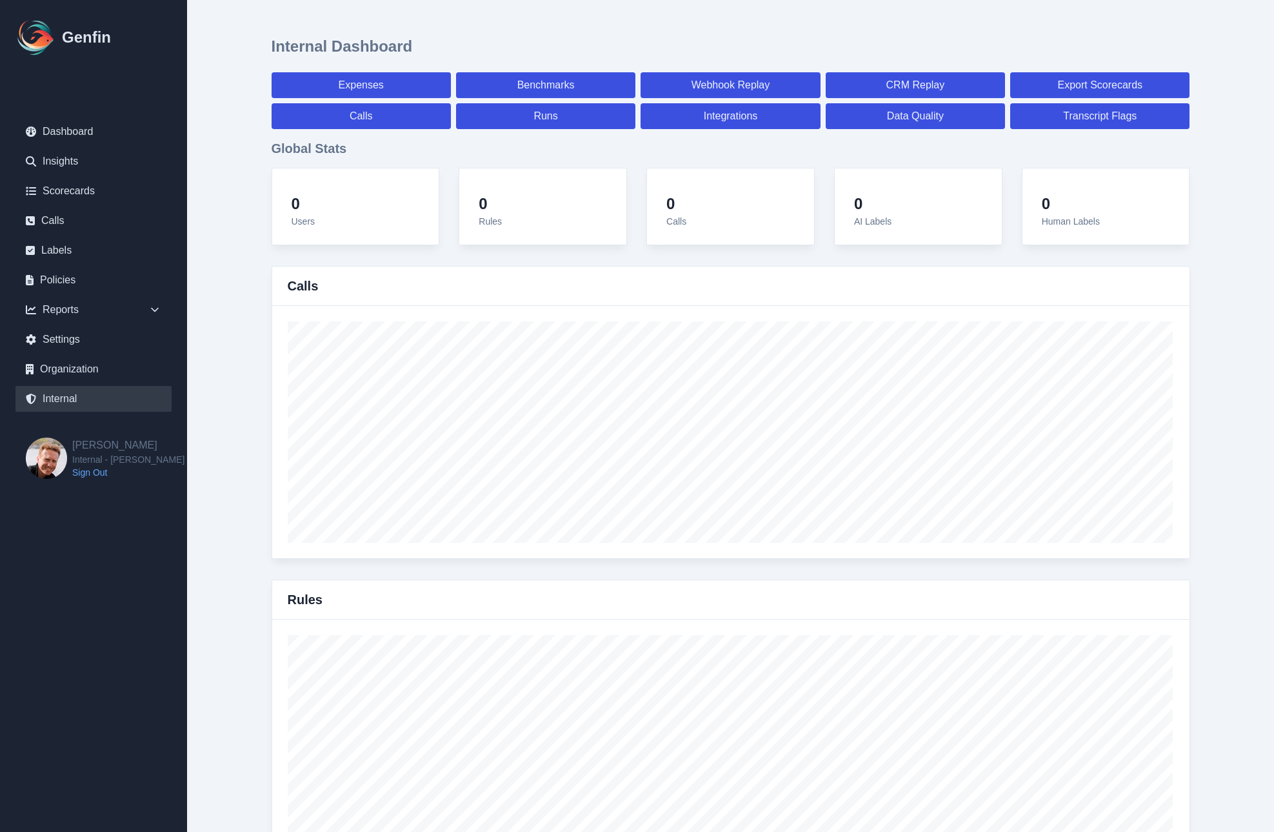
select select "7"
select select "paid"
select select "7"
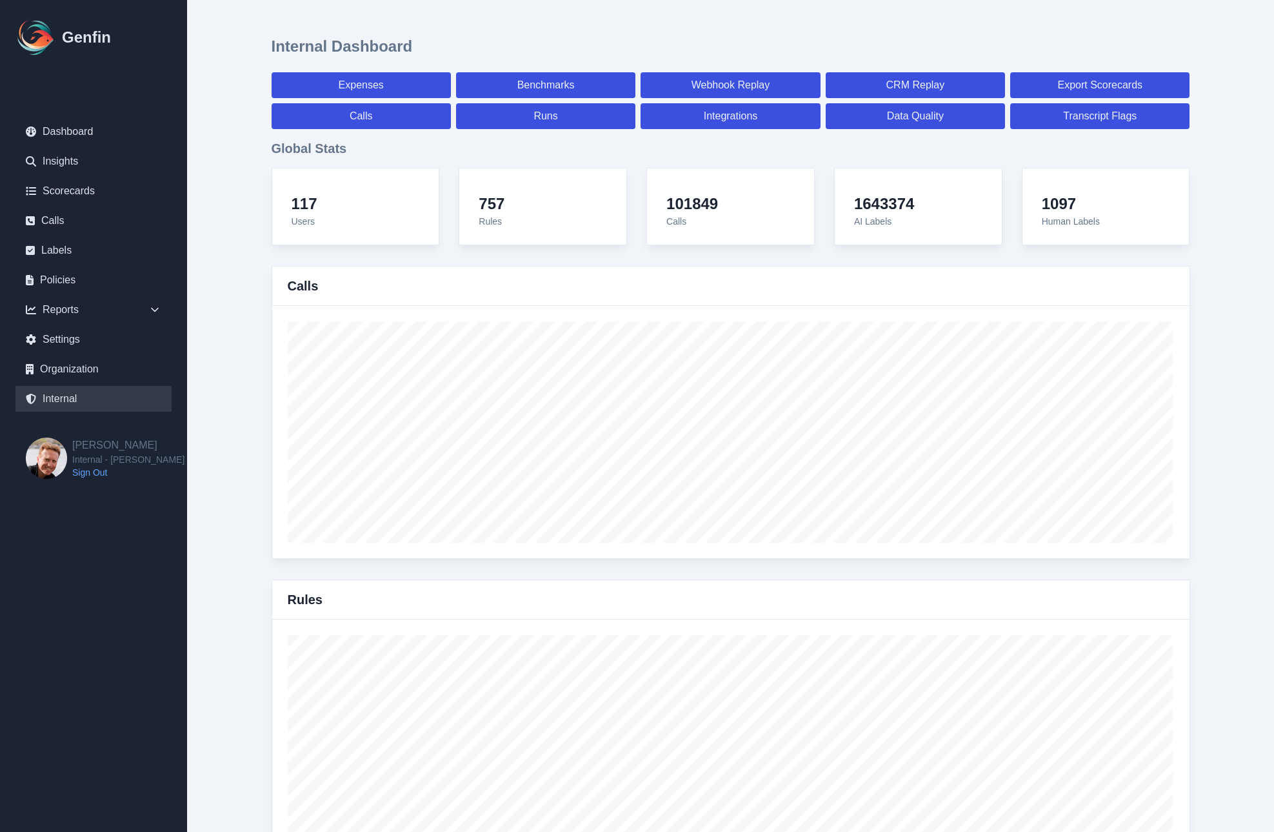
scroll to position [9670, 0]
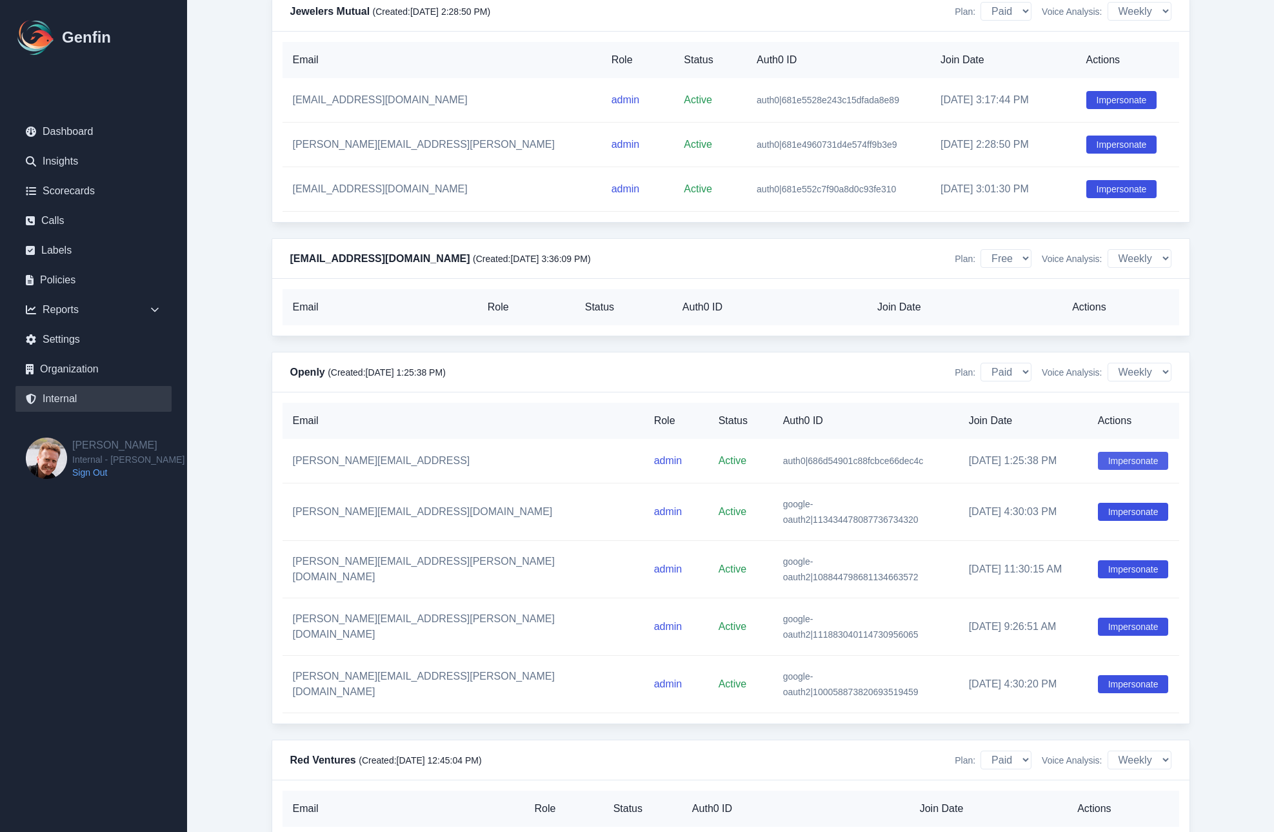
click at [1106, 470] on button "Impersonate" at bounding box center [1133, 461] width 71 height 18
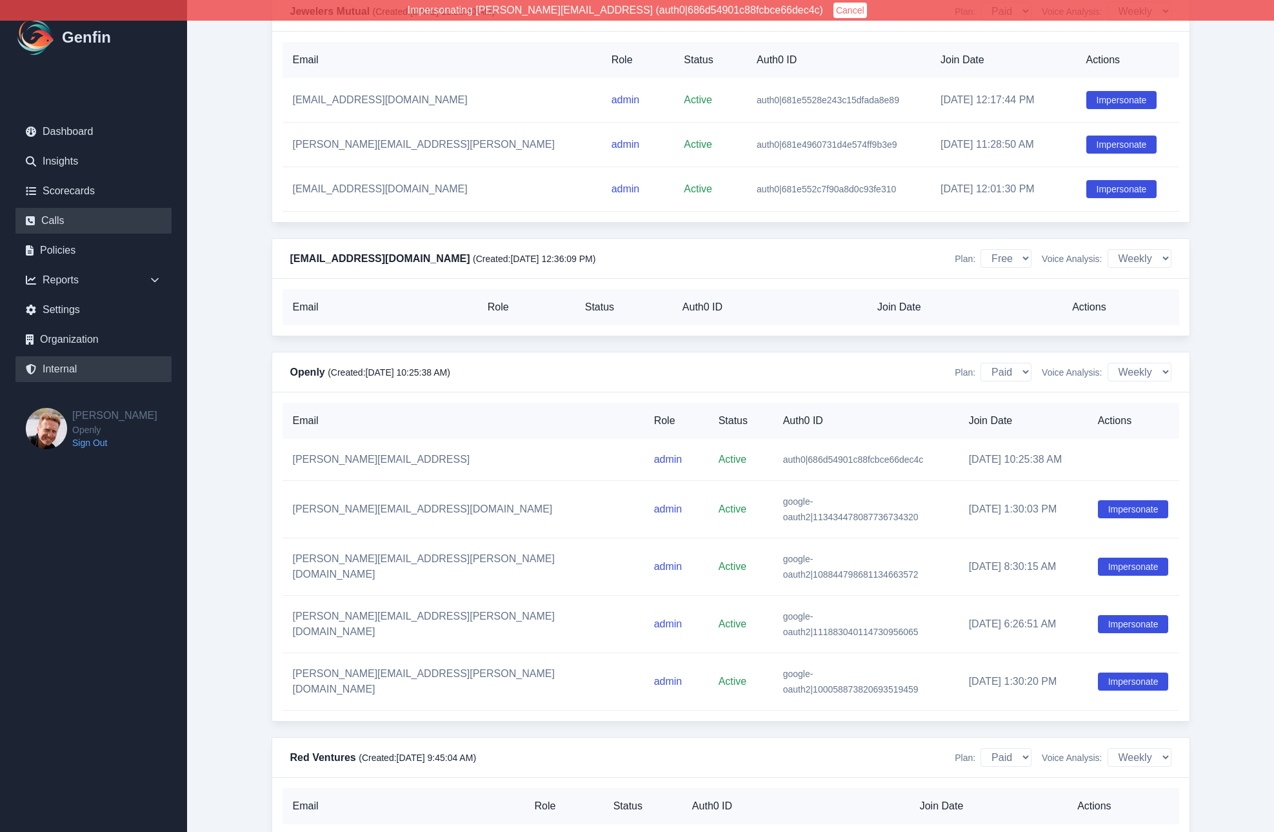
click at [45, 231] on link "Calls" at bounding box center [93, 221] width 156 height 26
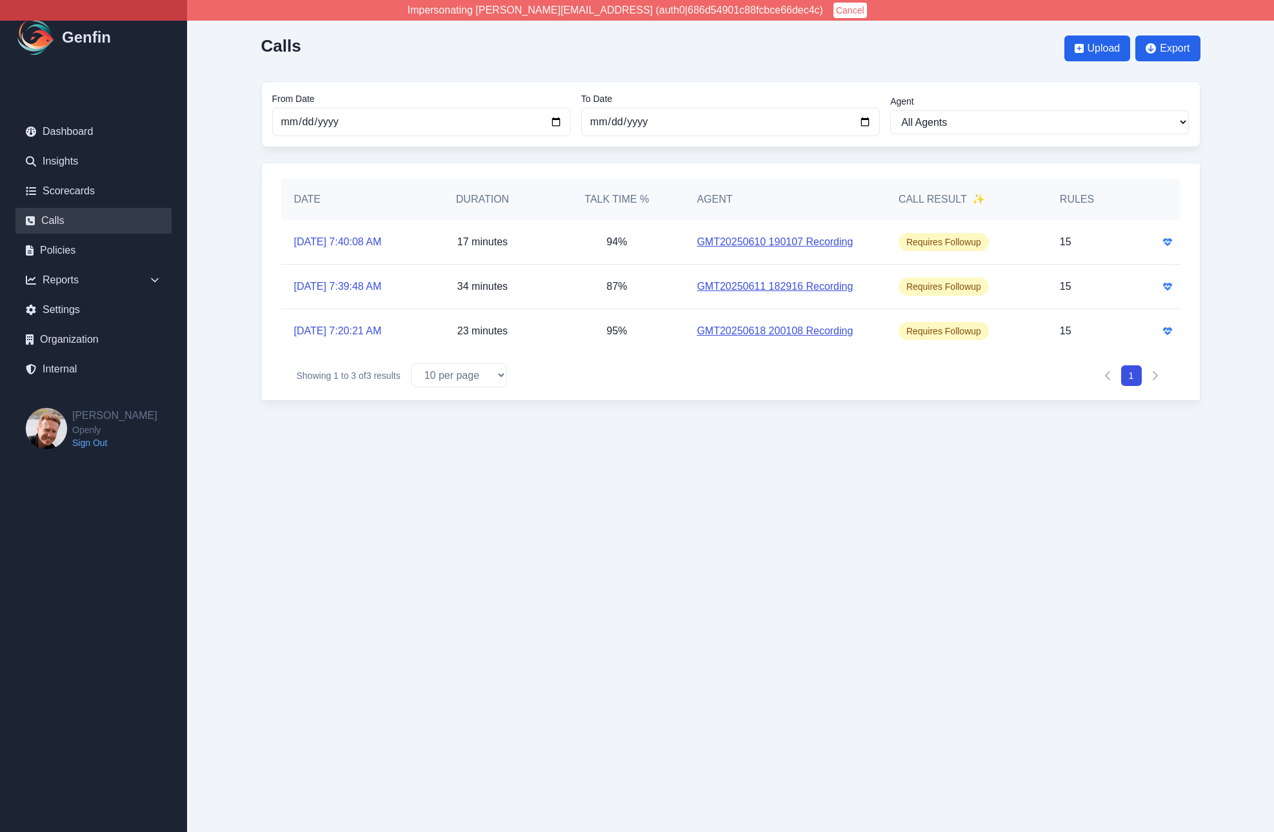
click at [229, 330] on main "Calls Upload Export From Date [DATE] To Date [DATE] Agent All Agents [PERSON_NA…" at bounding box center [730, 213] width 1087 height 426
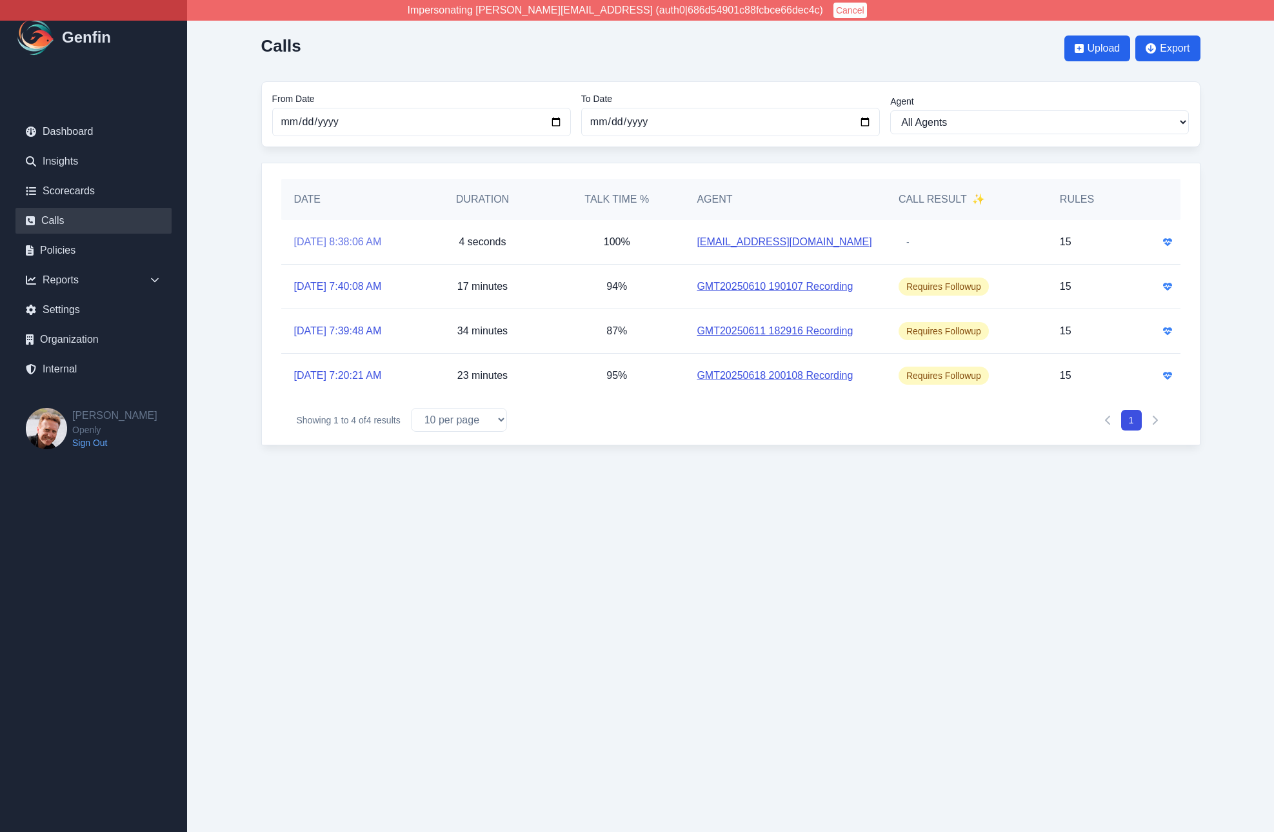
click at [348, 241] on link "9/19/2025, 8:38:06 AM" at bounding box center [338, 241] width 88 height 15
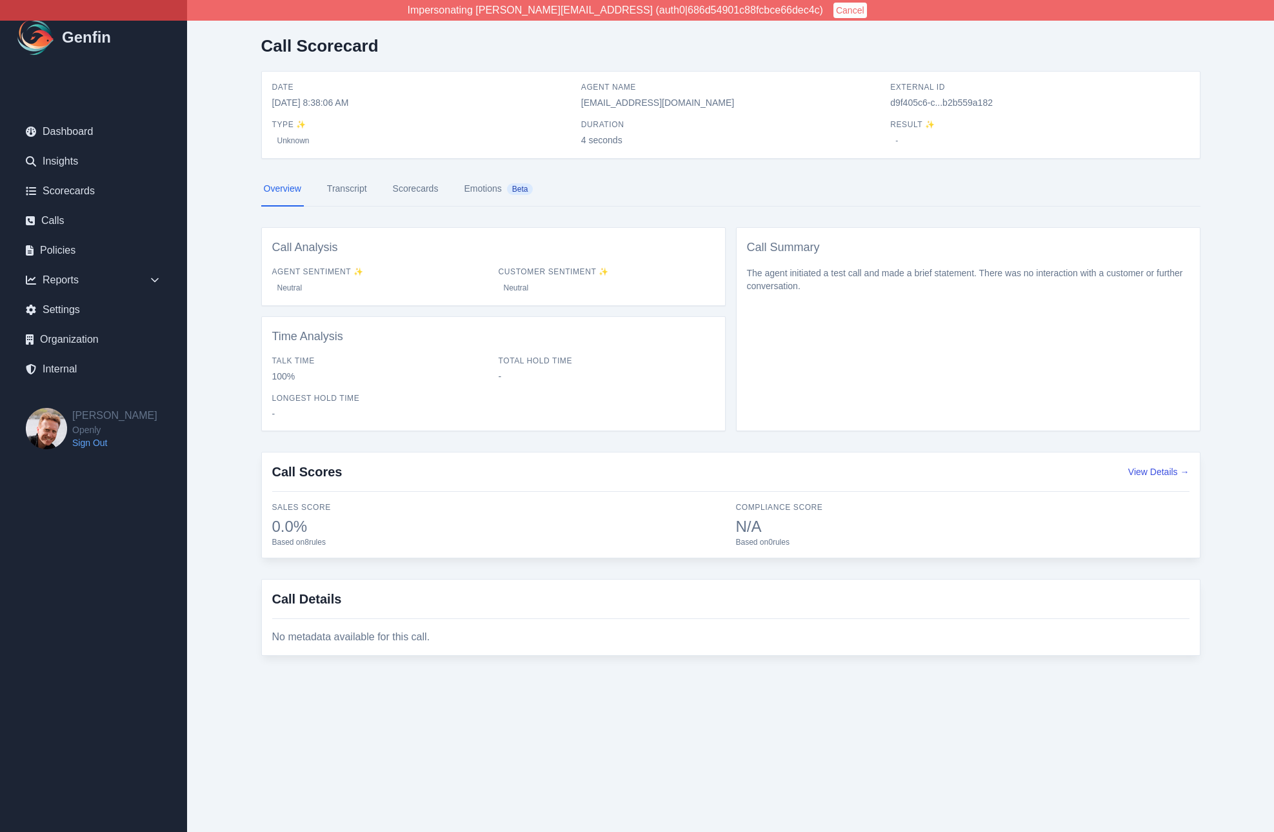
click at [352, 185] on link "Transcript" at bounding box center [347, 189] width 45 height 35
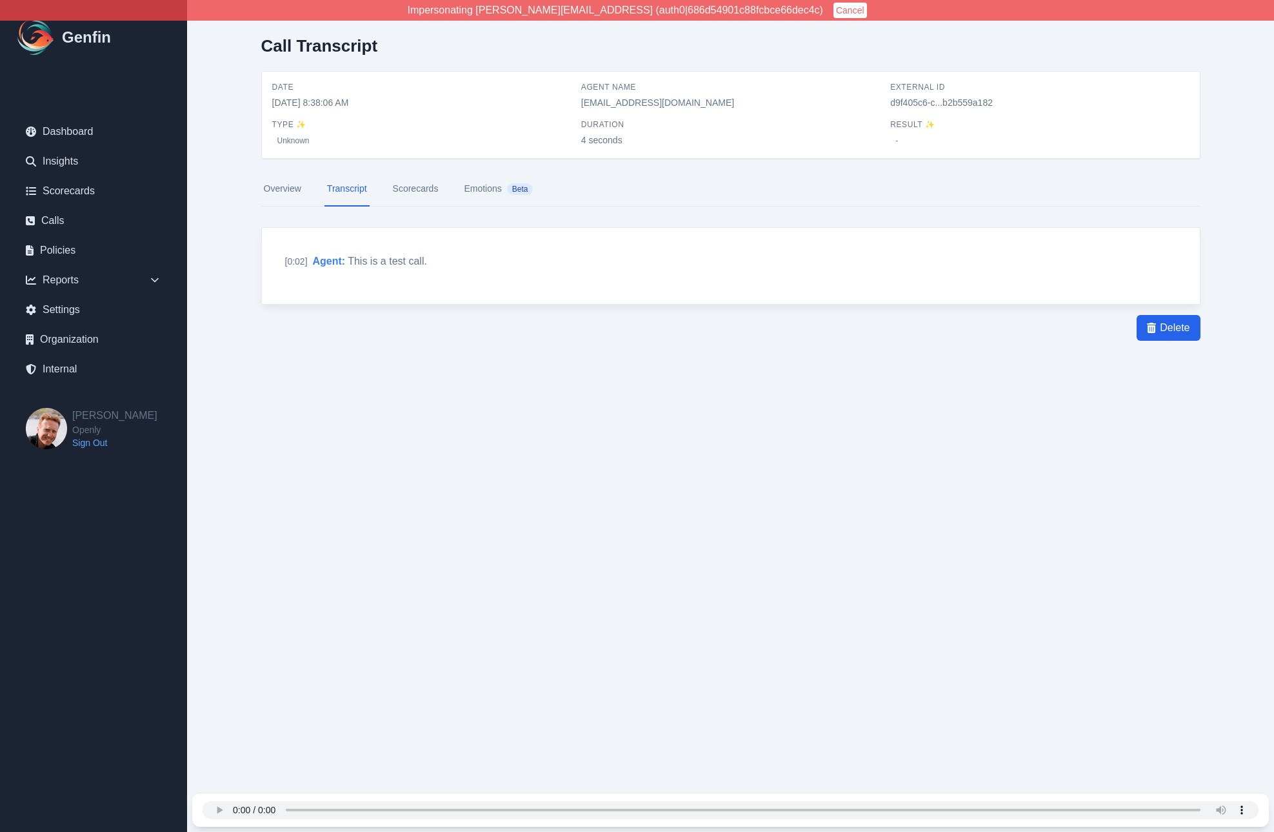
click at [1079, 389] on div "Call Transcript Date 9/19/2025, 8:38:06 AM Agent Name bdunagan@gmail.com Extern…" at bounding box center [730, 214] width 991 height 428
click at [288, 190] on link "Overview" at bounding box center [282, 189] width 43 height 35
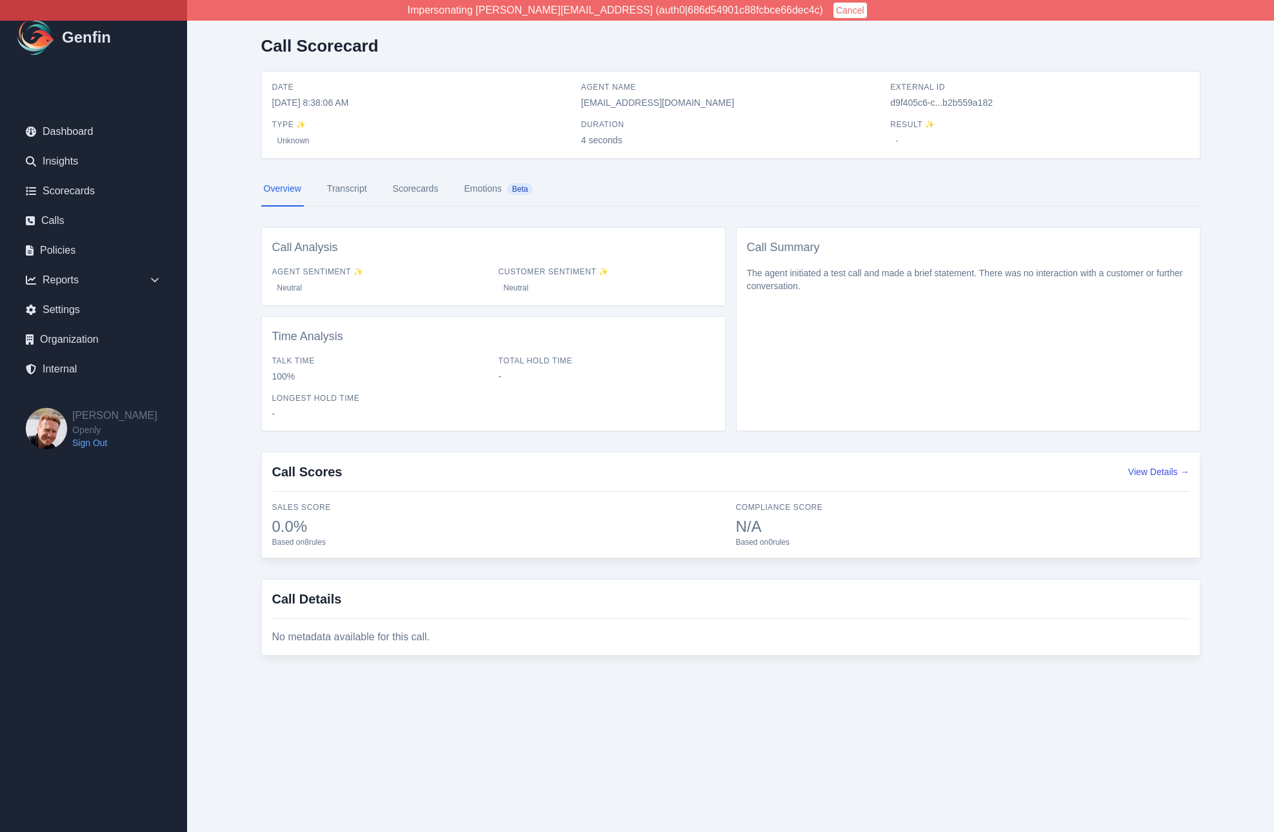
click at [350, 196] on link "Transcript" at bounding box center [347, 189] width 45 height 35
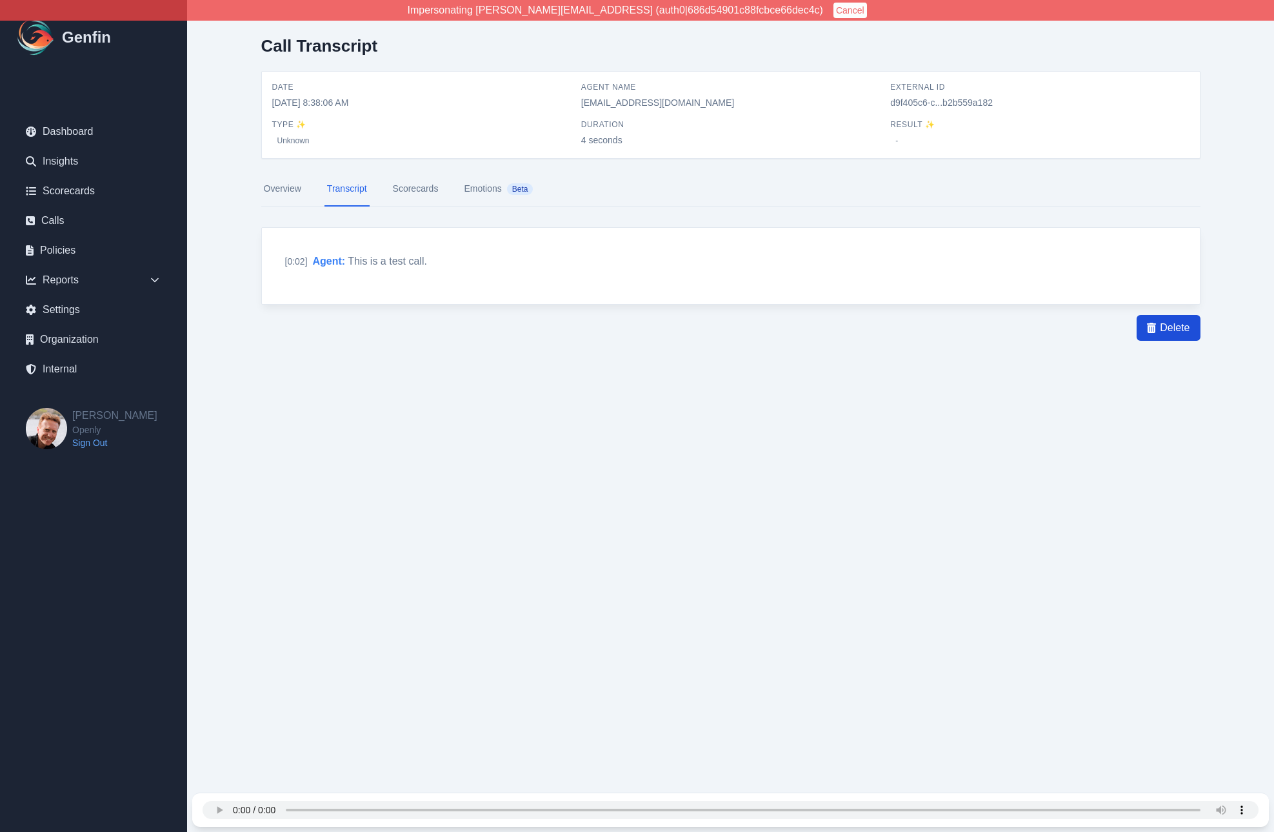
click at [1167, 334] on span "Delete" at bounding box center [1175, 327] width 30 height 15
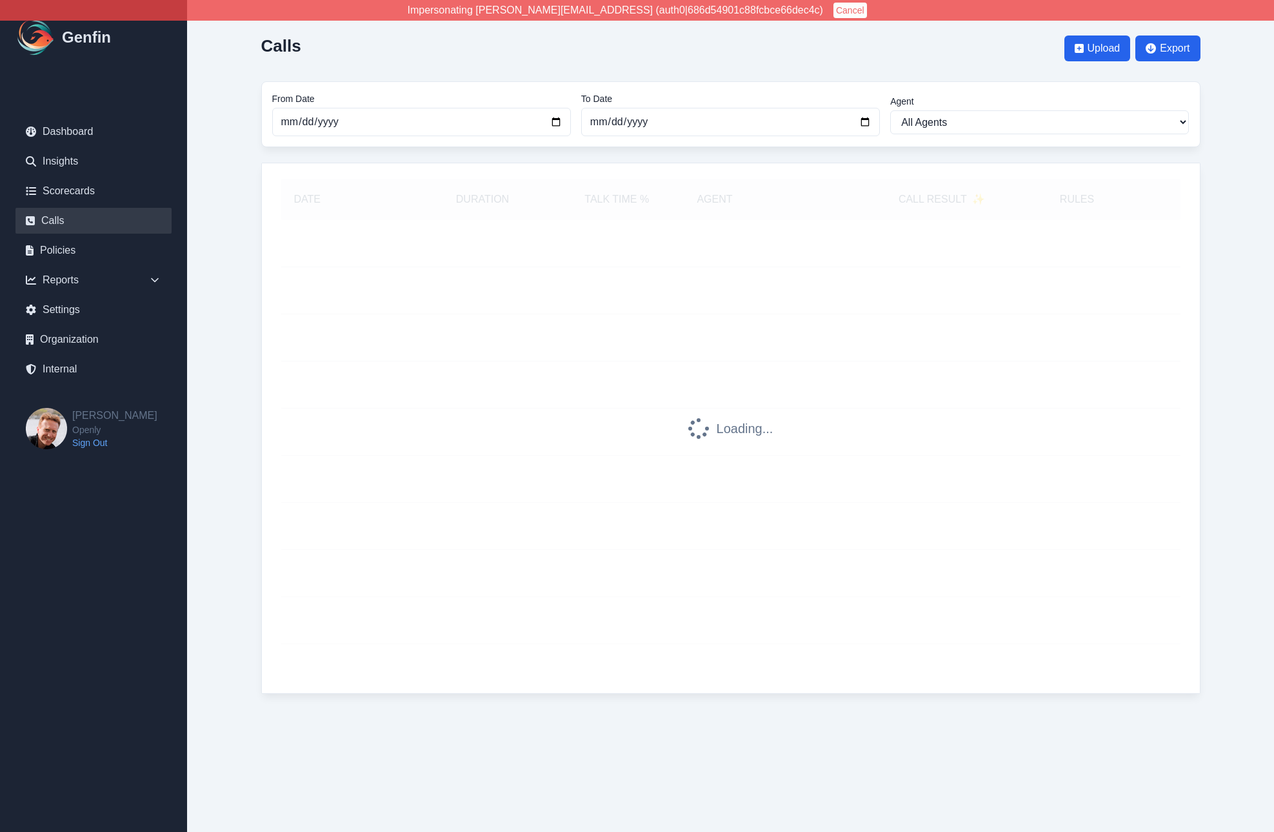
click at [238, 277] on div "Calls Upload Export From Date 2025-08-01 To Date 2025-09-19 Agent All Agents Er…" at bounding box center [730, 359] width 991 height 719
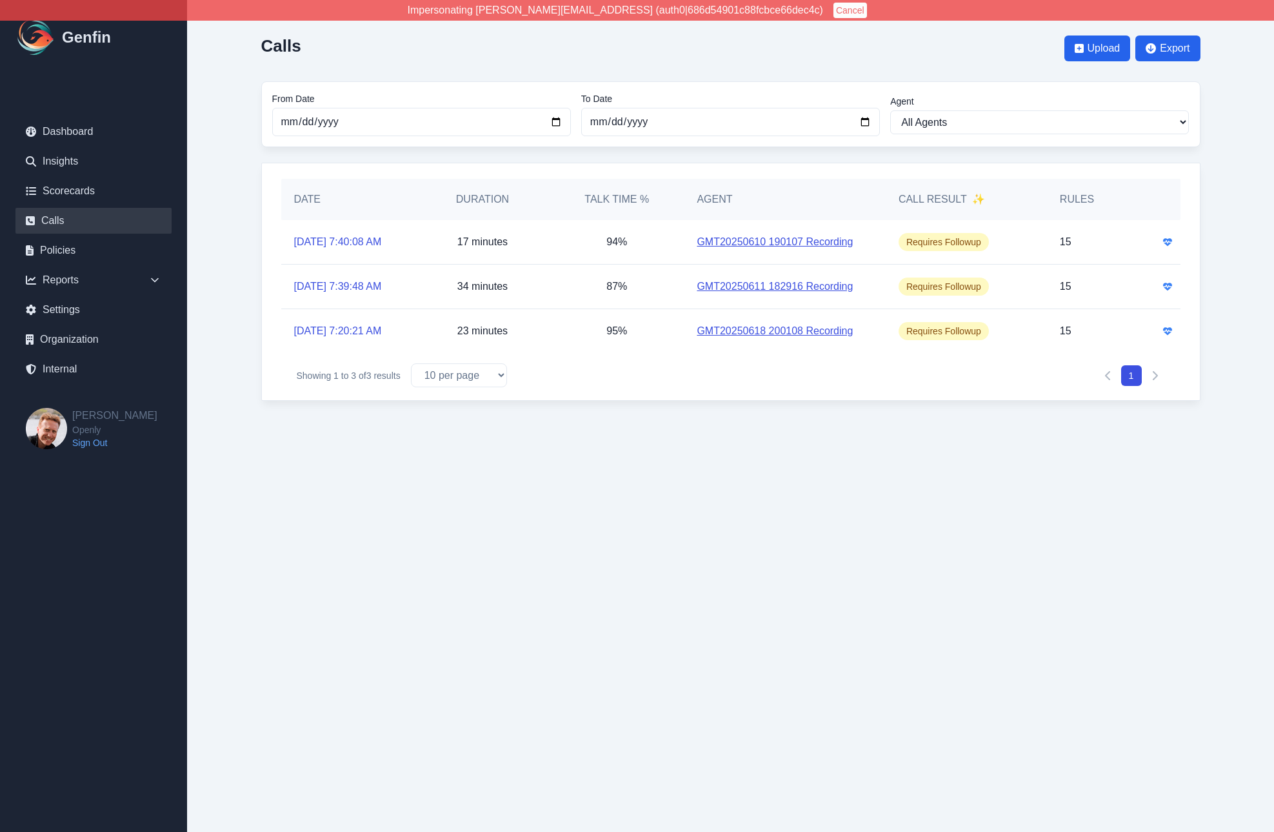
click at [834, 10] on button "Cancel" at bounding box center [851, 10] width 34 height 15
